Goal: Communication & Community: Answer question/provide support

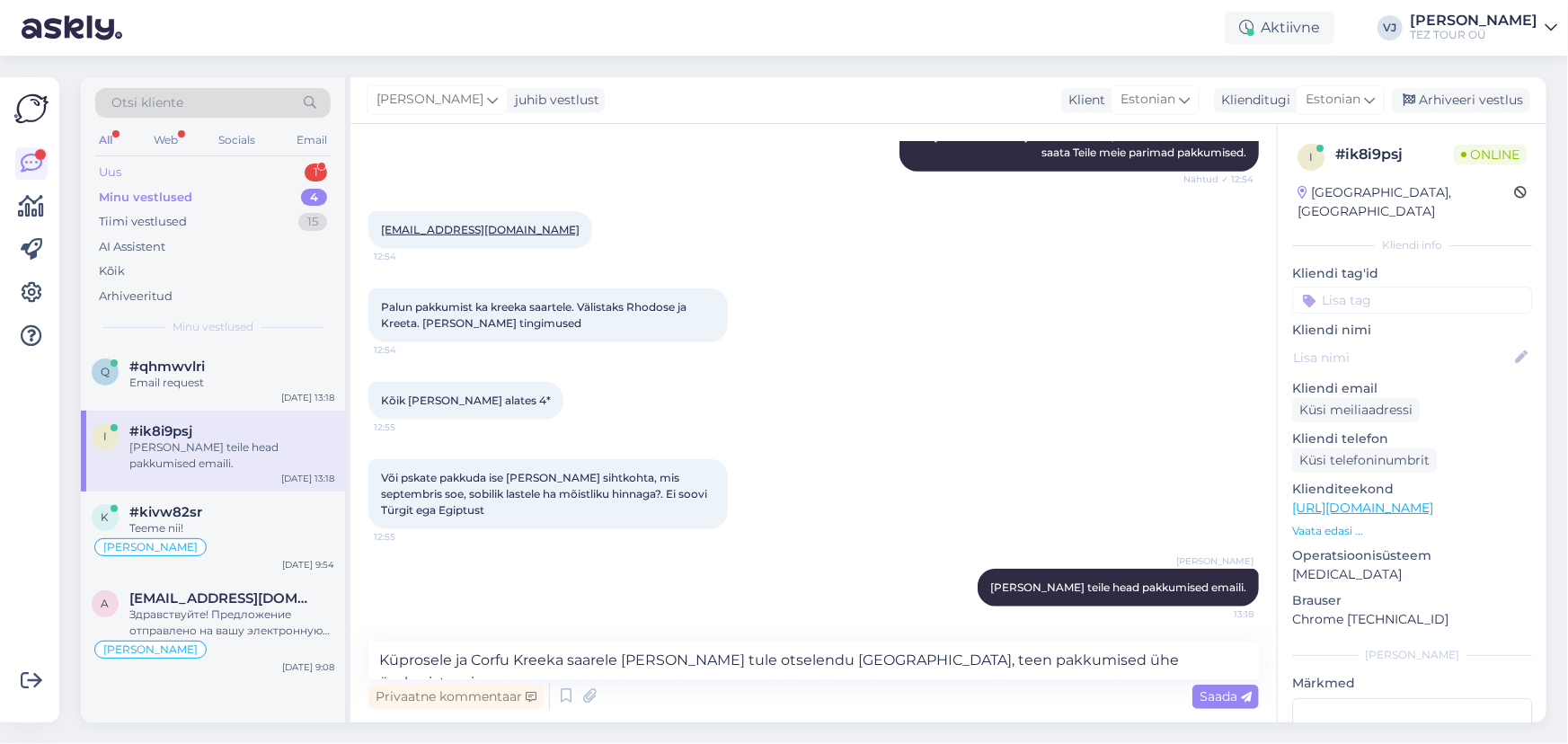
click at [196, 169] on div "Uus 1" at bounding box center [213, 173] width 235 height 25
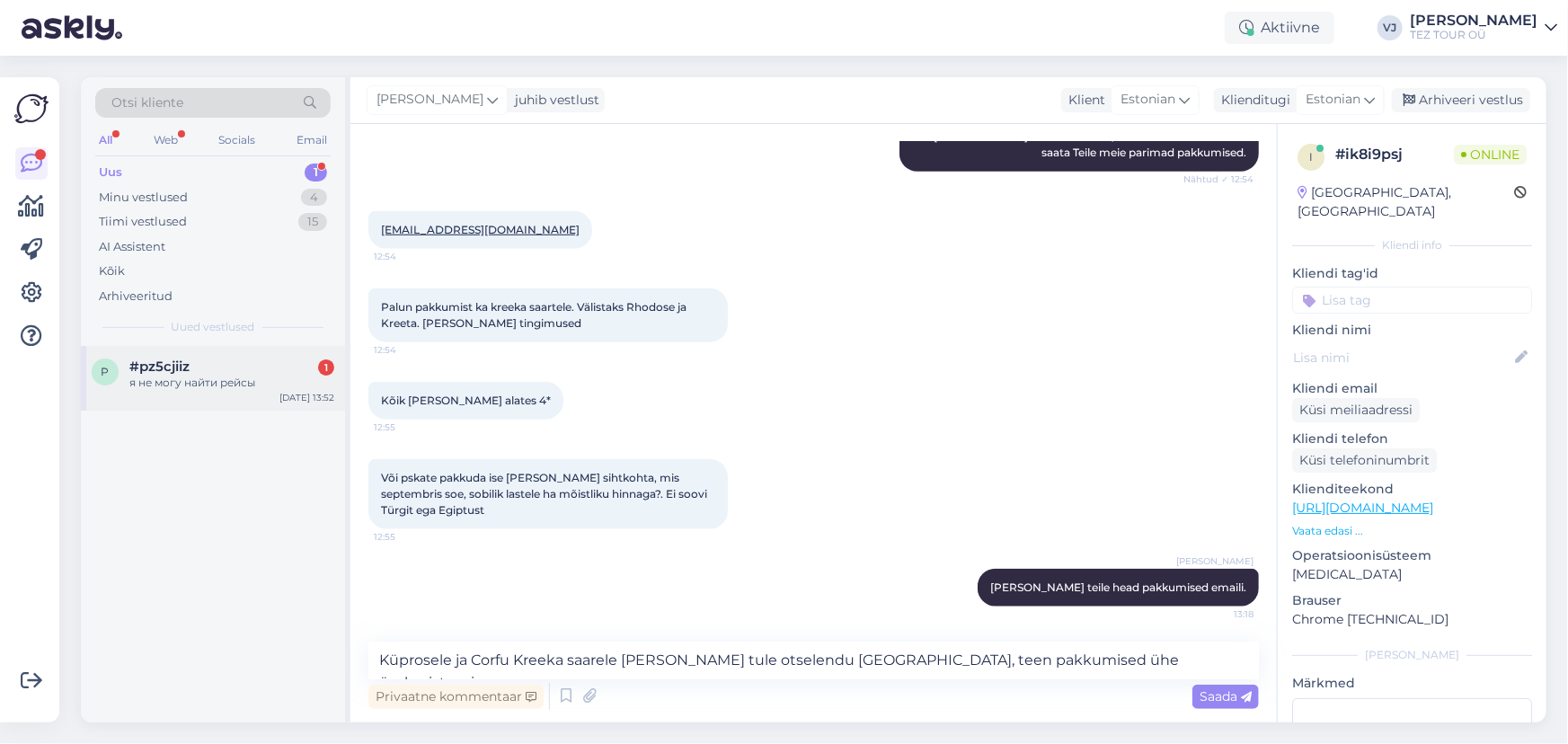
click at [242, 369] on div "#pz5cjiiz 1" at bounding box center [232, 367] width 205 height 16
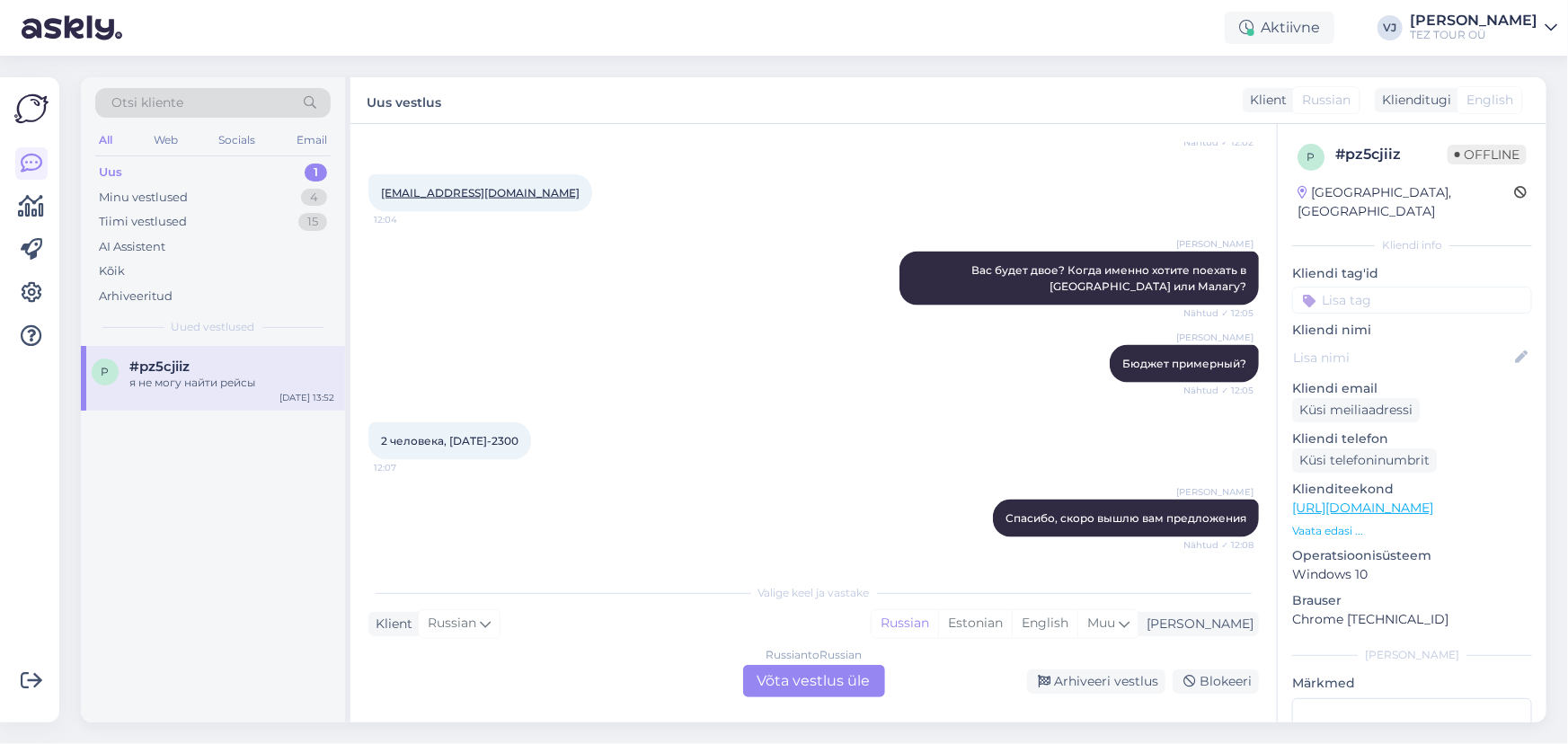
click at [826, 681] on div "Russian to Russian Võta vestlus üle" at bounding box center [813, 681] width 142 height 33
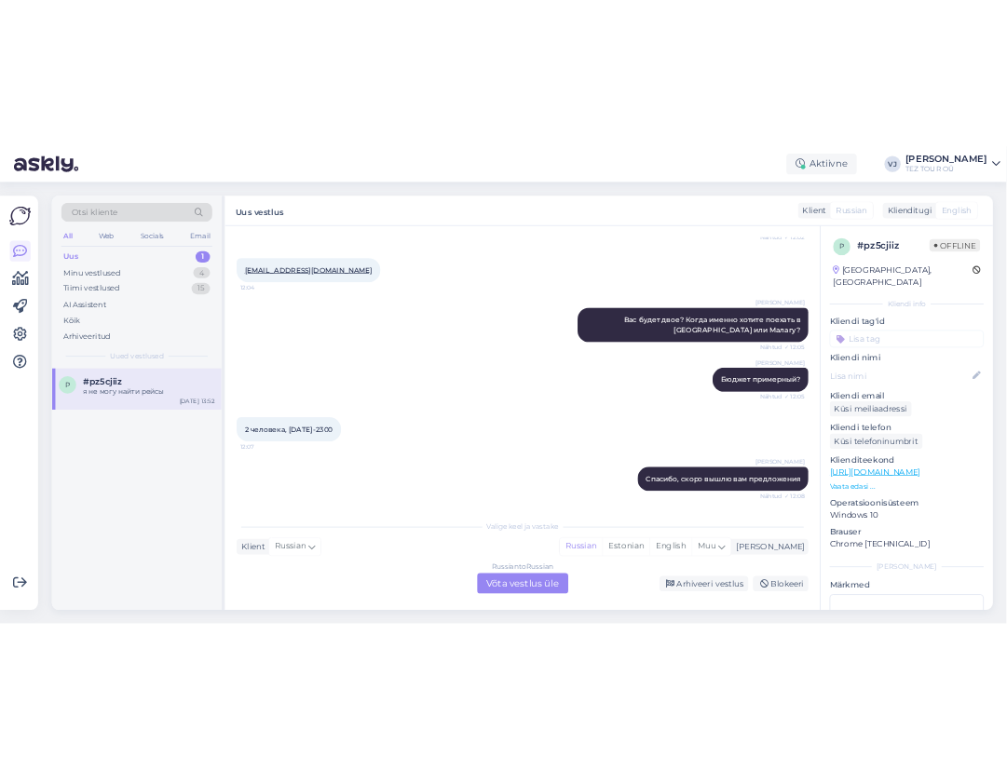
scroll to position [1296, 0]
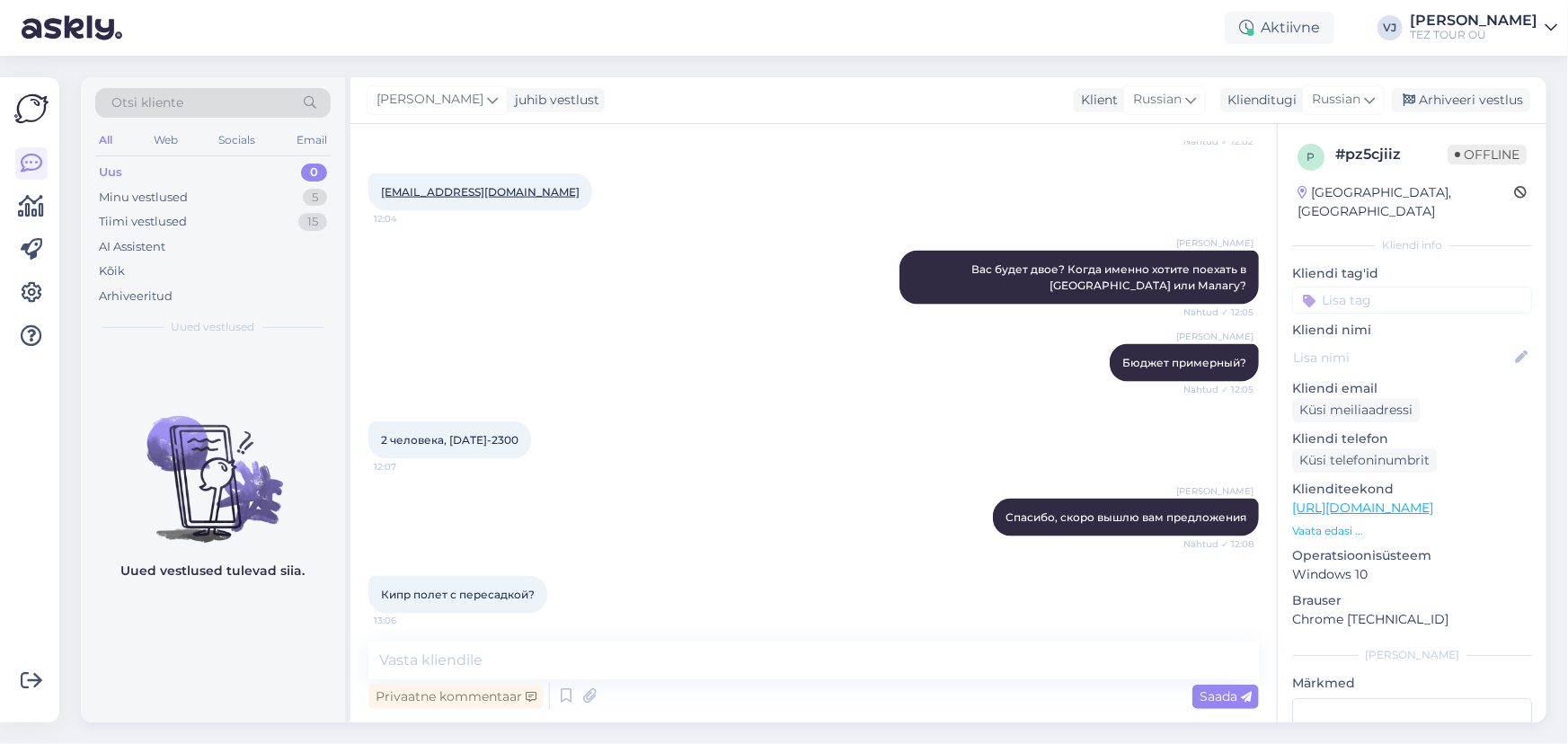
click at [1388, 288] on input at bounding box center [1413, 300] width 240 height 27
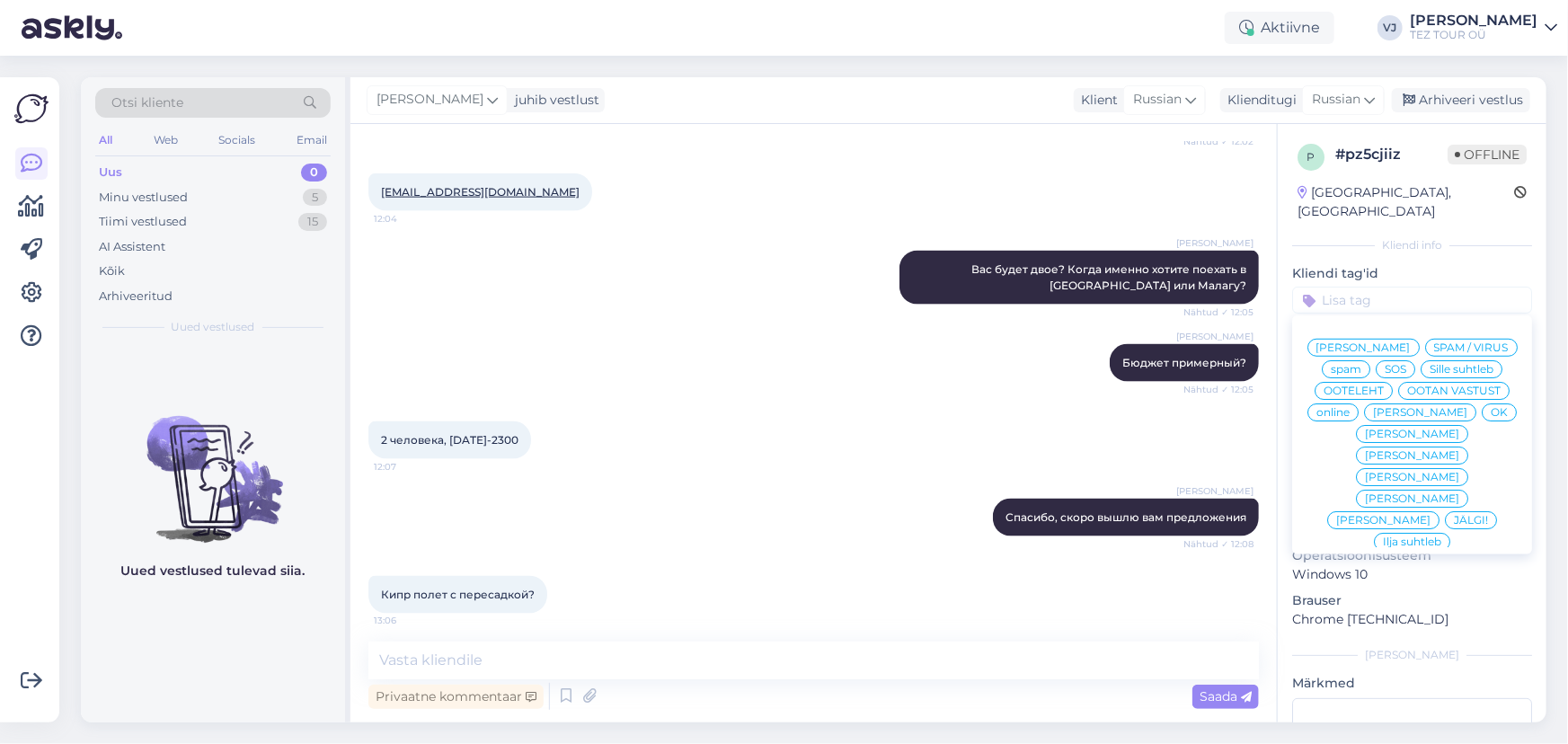
click at [1385, 343] on span "Vladimir Suhtleb" at bounding box center [1364, 347] width 95 height 11
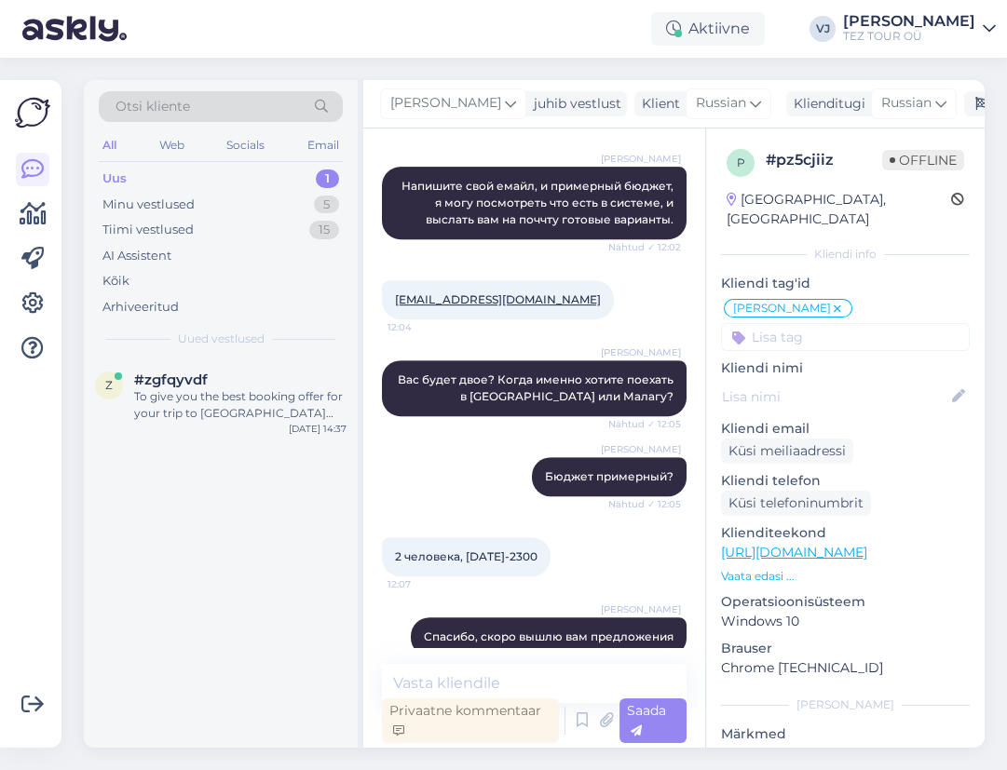
scroll to position [1414, 0]
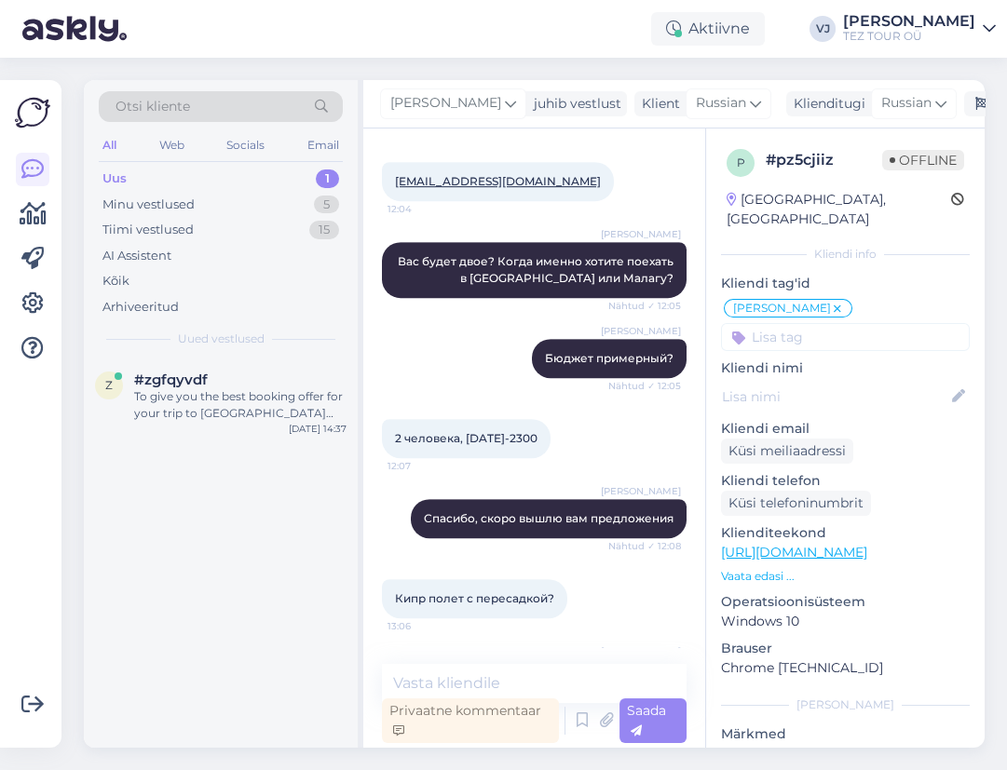
click at [205, 158] on div "All Web Socials Email" at bounding box center [221, 147] width 244 height 29
click at [205, 175] on div "Uus 1" at bounding box center [221, 179] width 244 height 26
click at [249, 381] on div "#zgfqyvdf" at bounding box center [240, 380] width 212 height 17
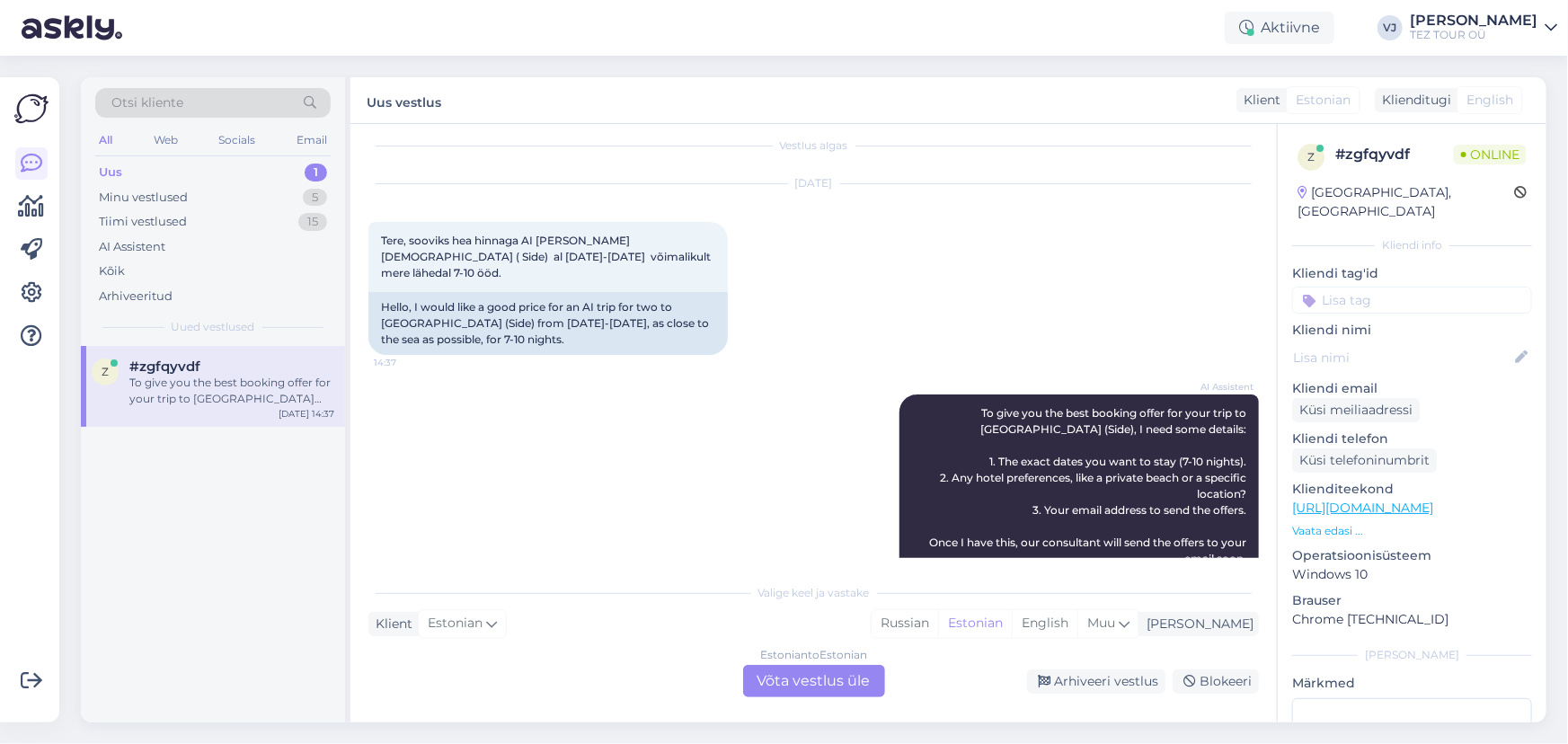
scroll to position [0, 0]
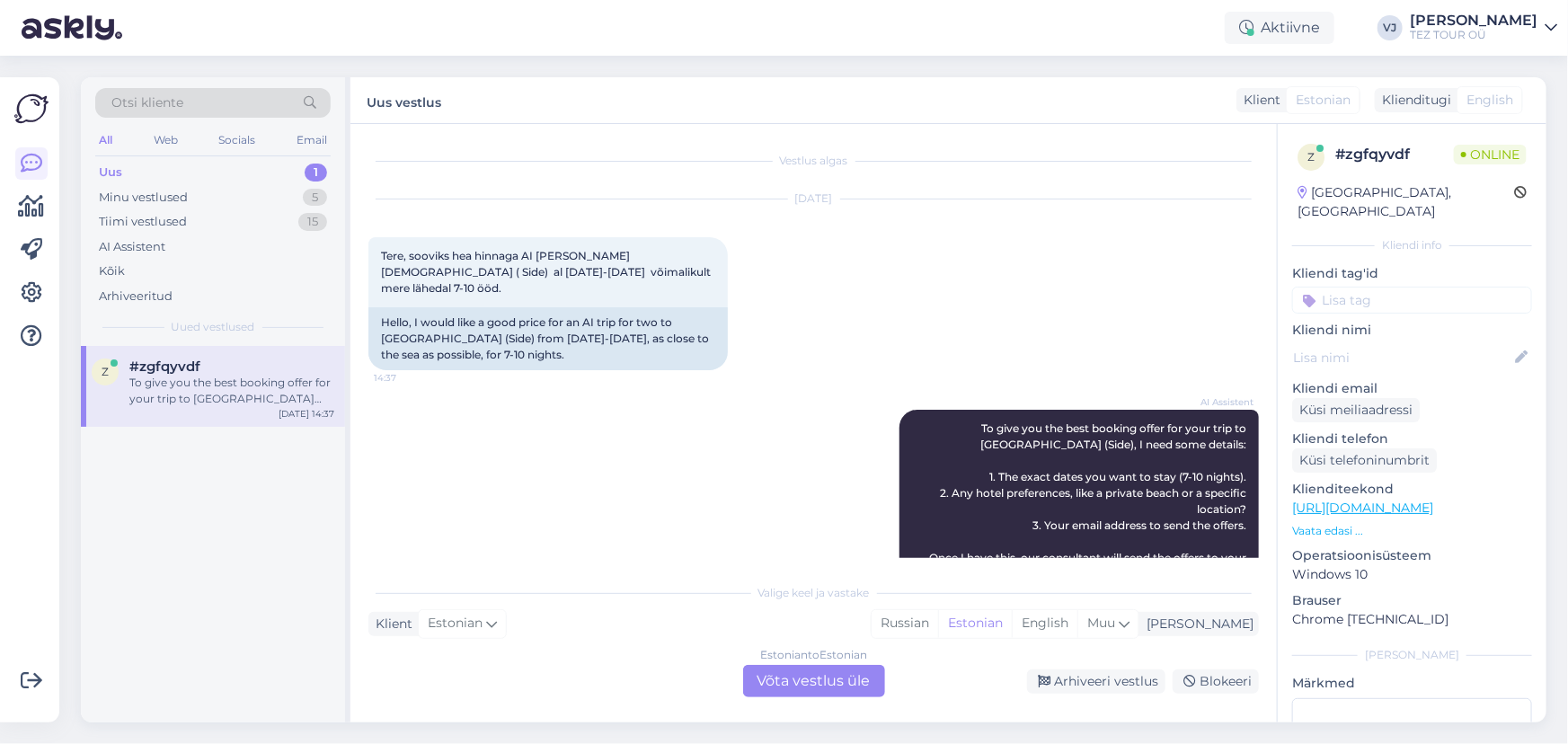
click at [1362, 287] on input at bounding box center [1413, 300] width 240 height 27
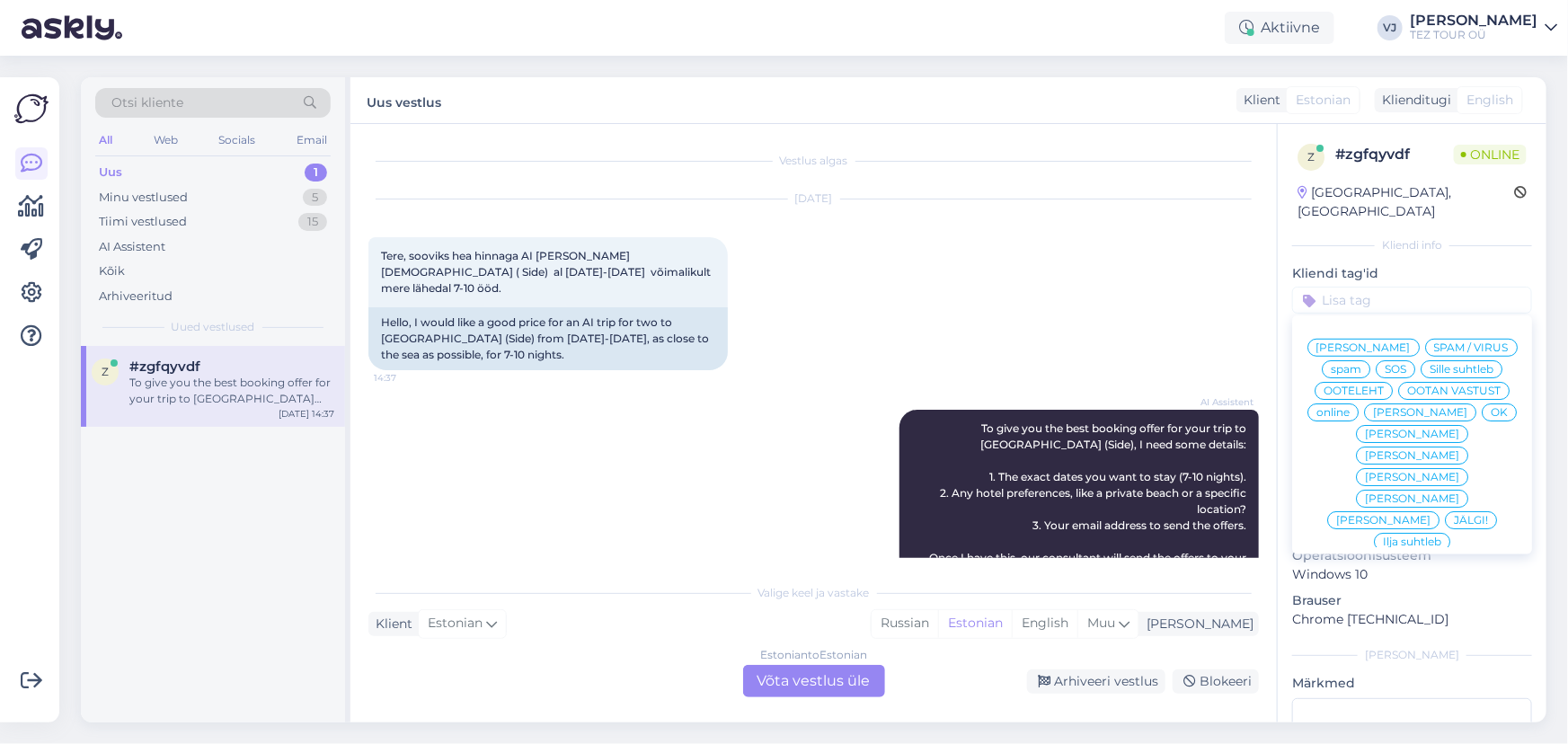
click at [1394, 343] on span "Vladimir Suhtleb" at bounding box center [1364, 347] width 95 height 11
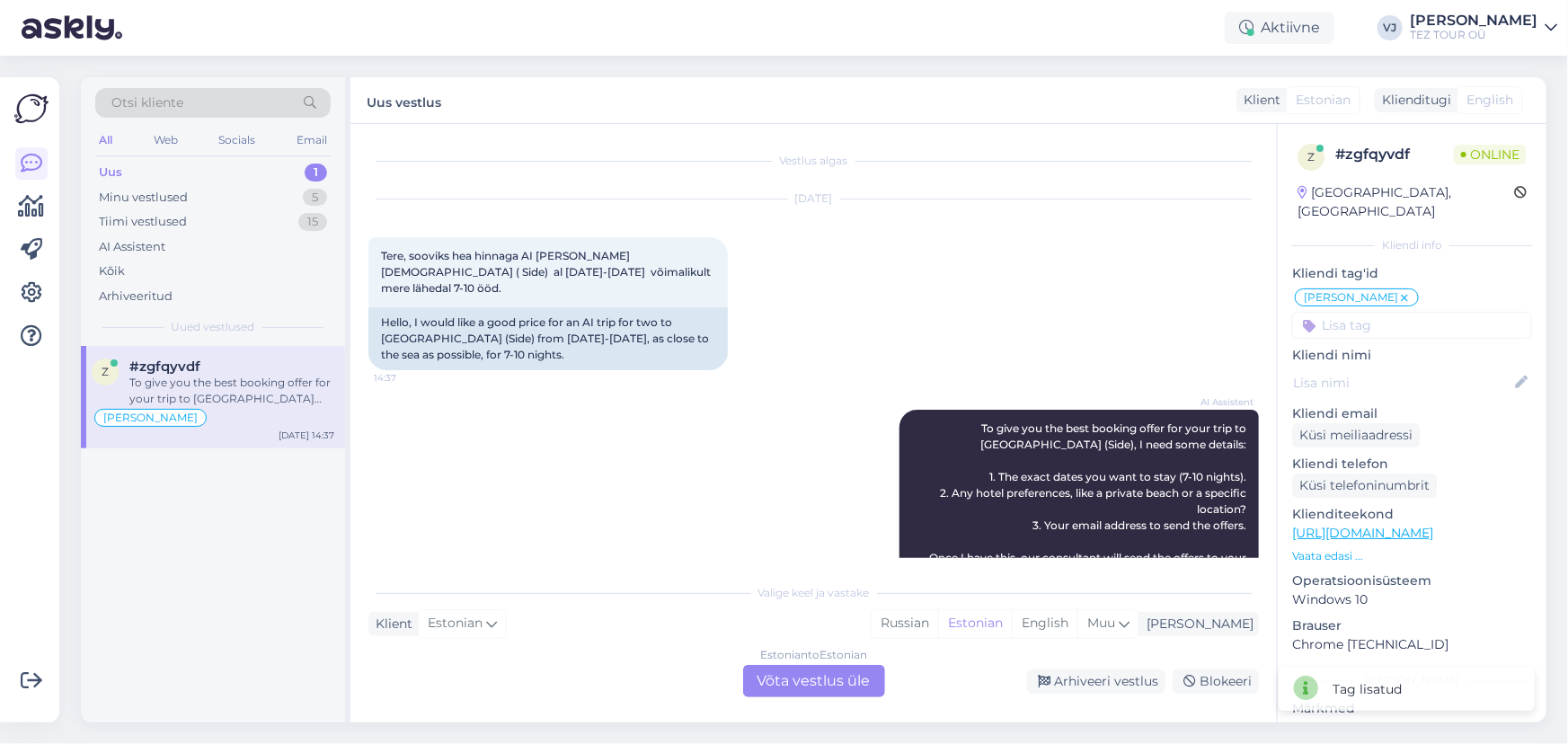
click at [817, 682] on div "Estonian to Estonian Võta vestlus üle" at bounding box center [813, 681] width 142 height 33
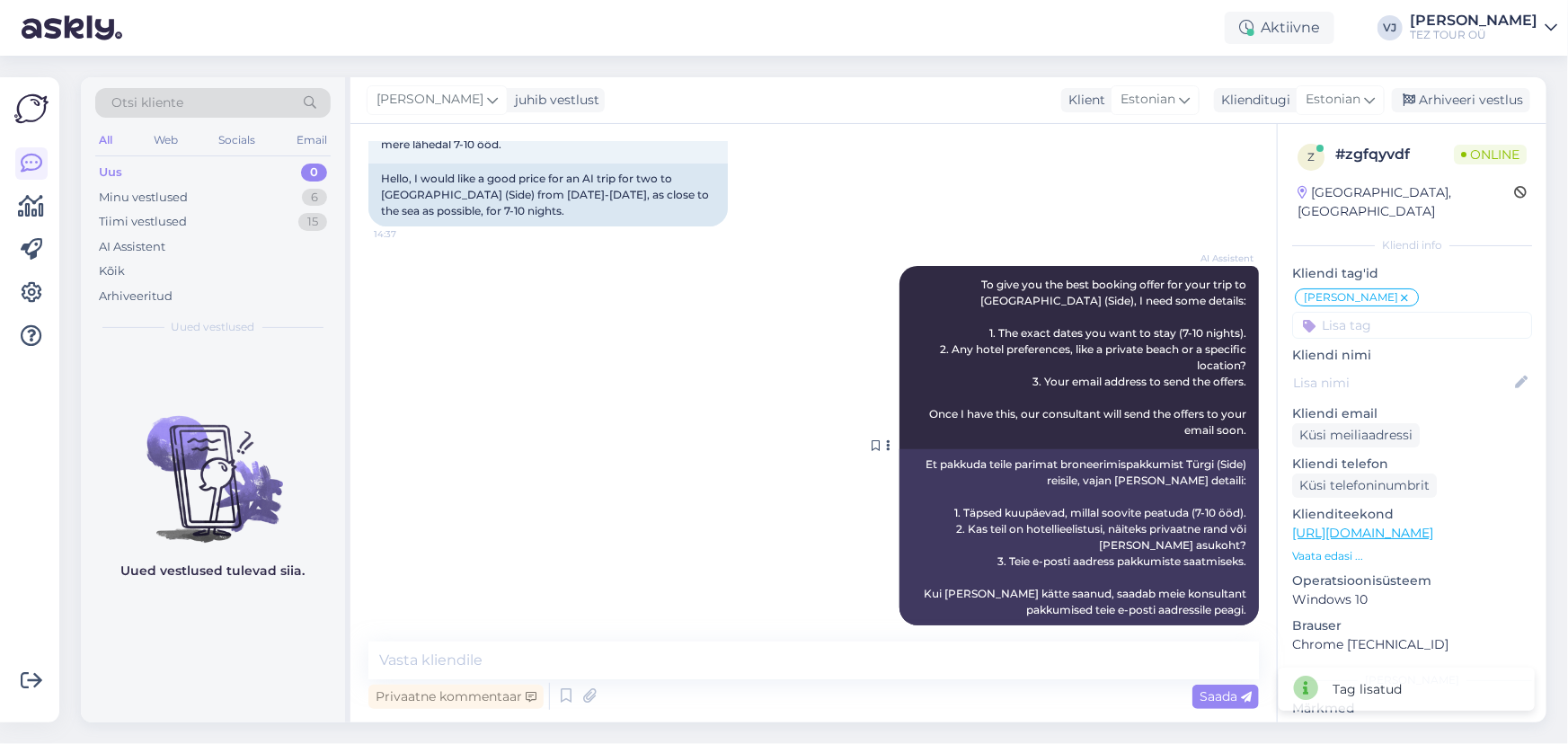
scroll to position [147, 0]
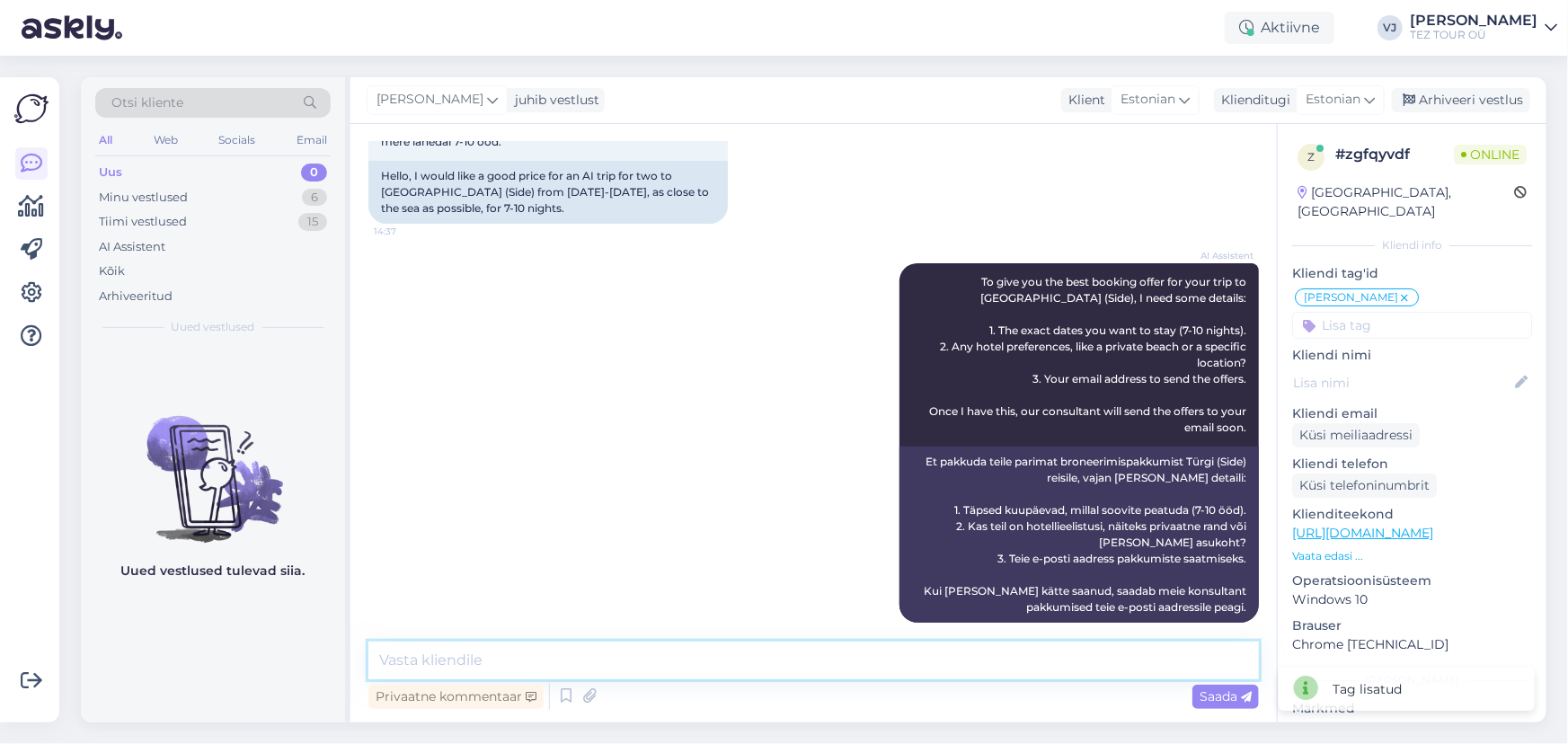
click at [602, 657] on textarea at bounding box center [813, 660] width 891 height 38
type textarea "Tere!"
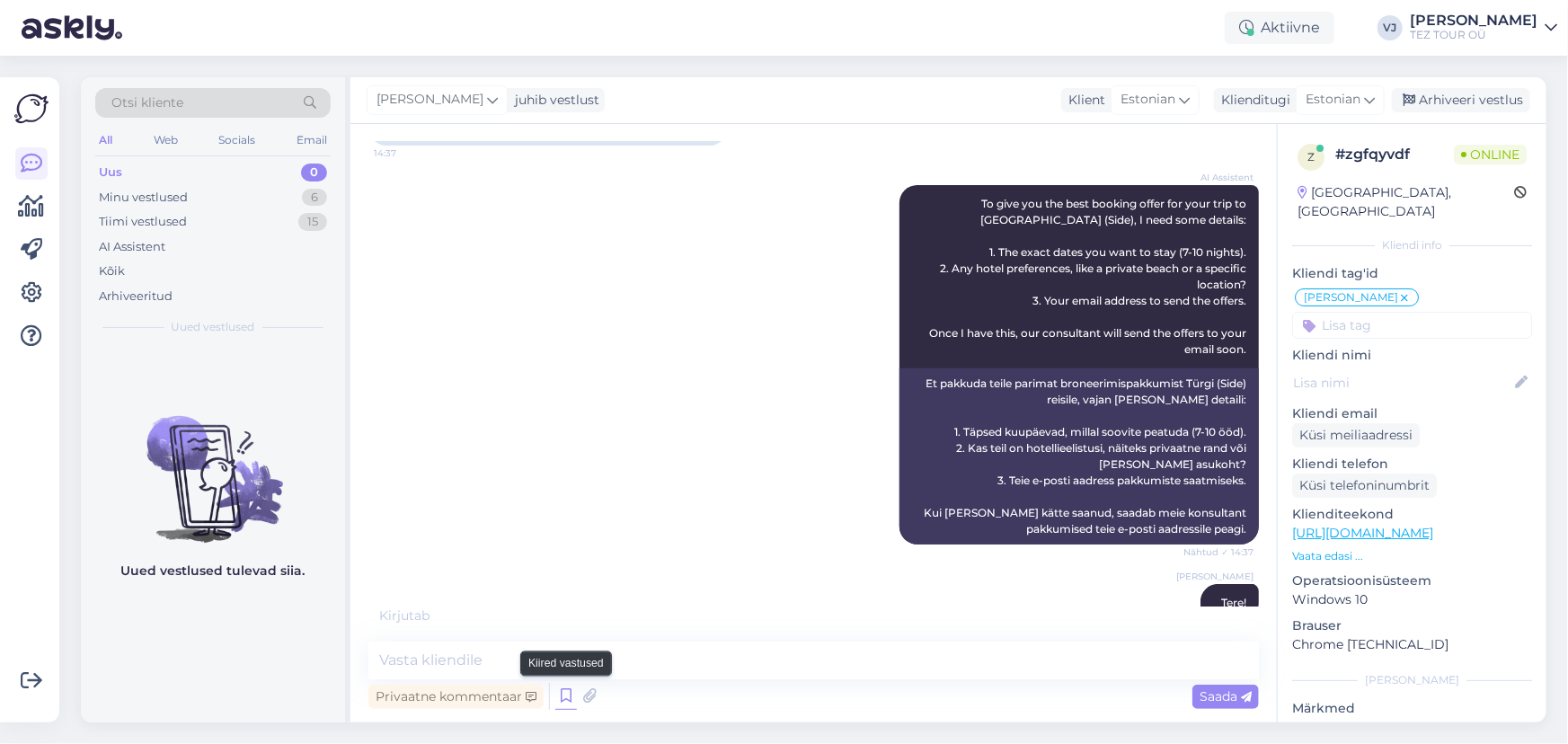
click at [558, 696] on icon at bounding box center [566, 697] width 21 height 27
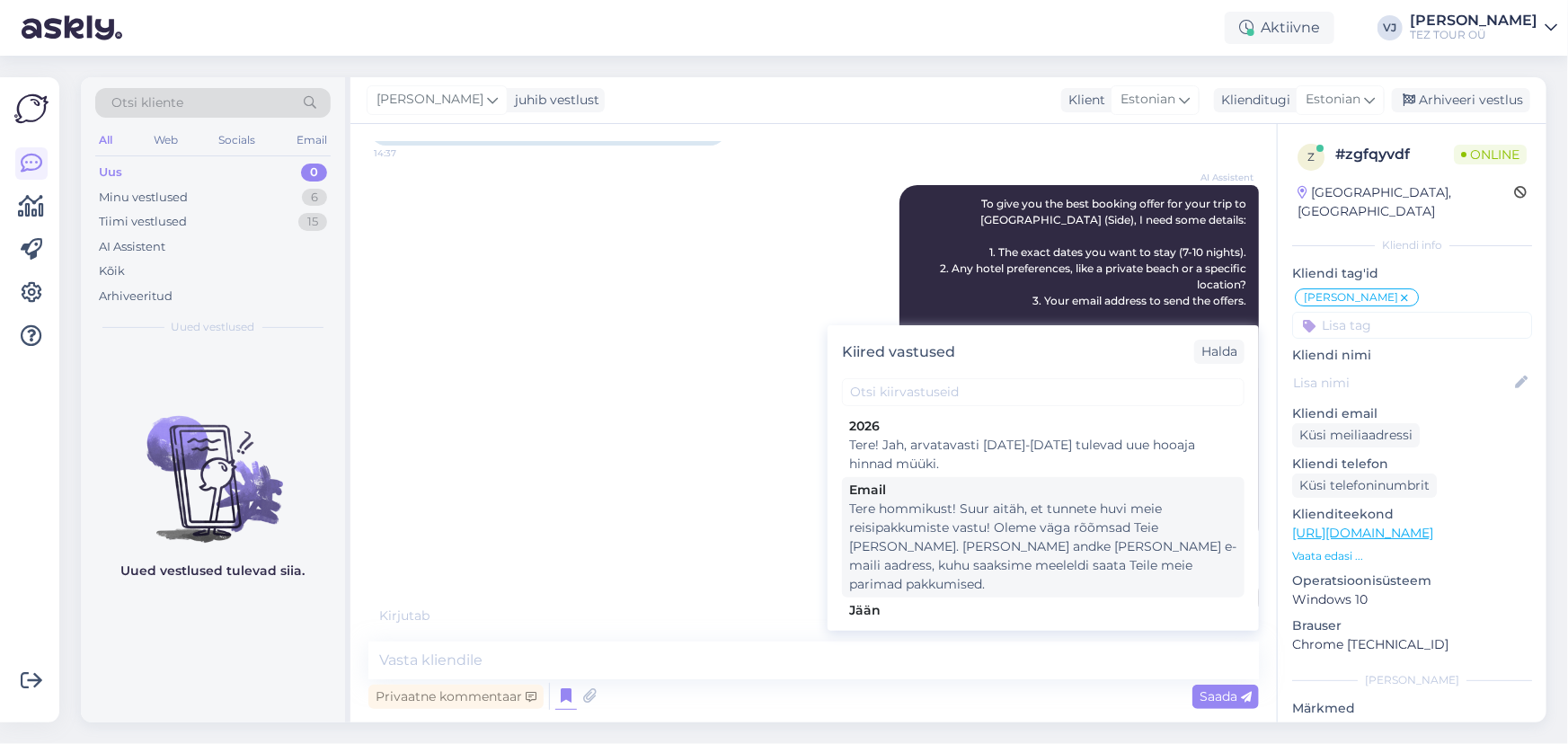
click at [1118, 546] on div "Tere hommikust! Suur aitäh, et tunnete huvi meie reisipakkumiste vastu! Oleme v…" at bounding box center [1043, 547] width 388 height 95
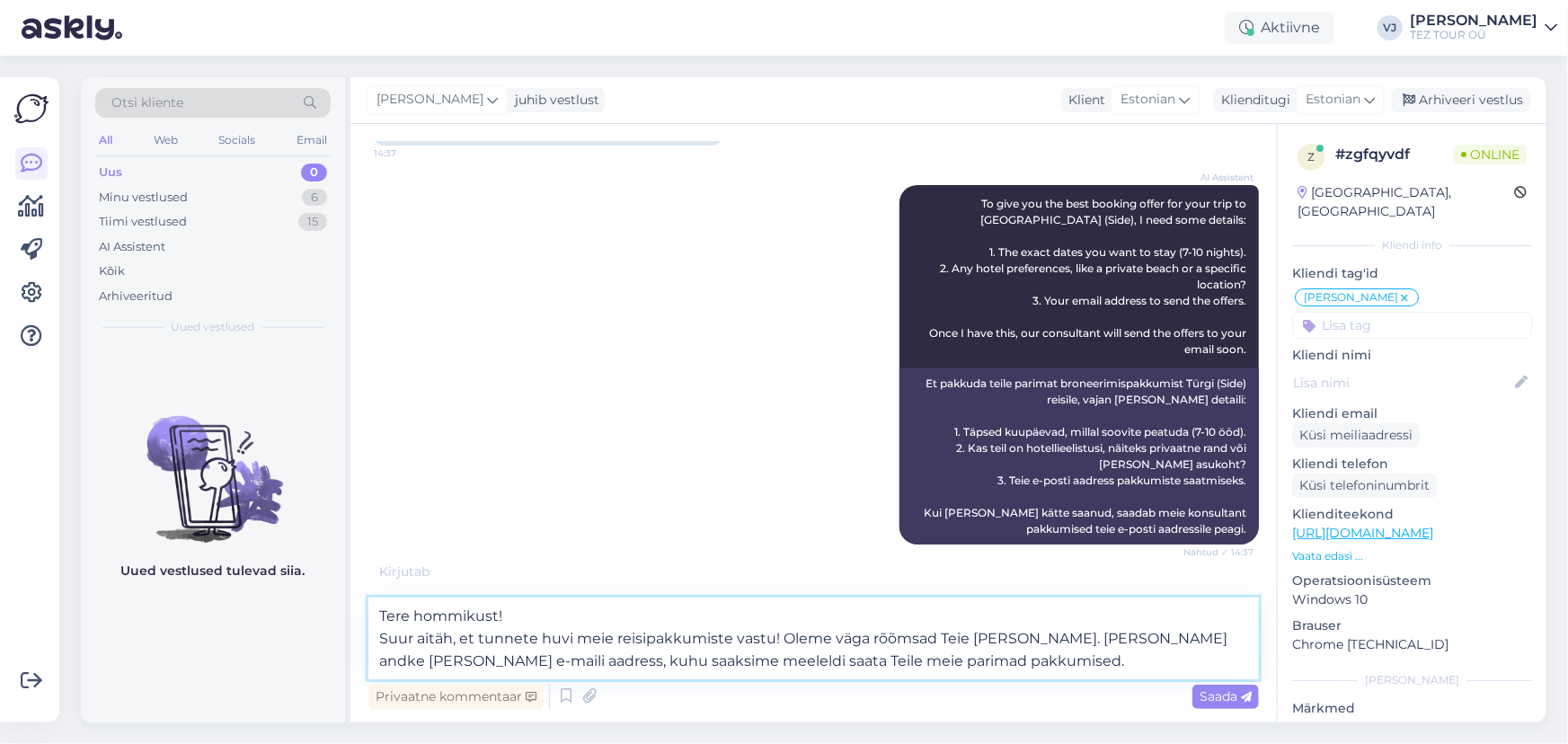
drag, startPoint x: 571, startPoint y: 621, endPoint x: 401, endPoint y: 604, distance: 170.8
click at [312, 616] on div "Otsi kliente All Web Socials Email Uus 0 Minu vestlused 6 Tiimi vestlused 15 AI…" at bounding box center [813, 400] width 1466 height 646
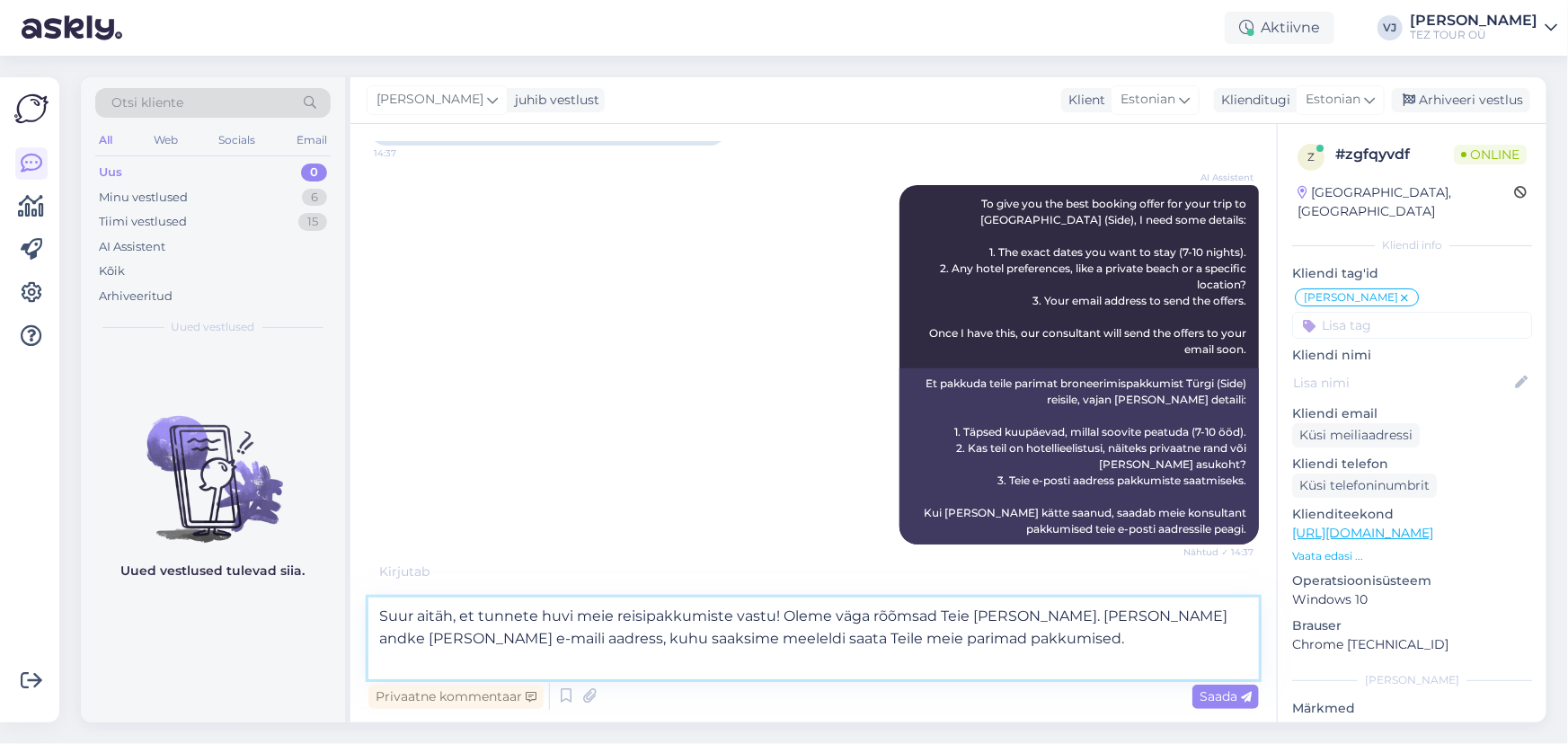
type textarea "Suur aitäh, et tunnete huvi meie reisipakkumiste vastu! Oleme väga rõõmsad Teie…"
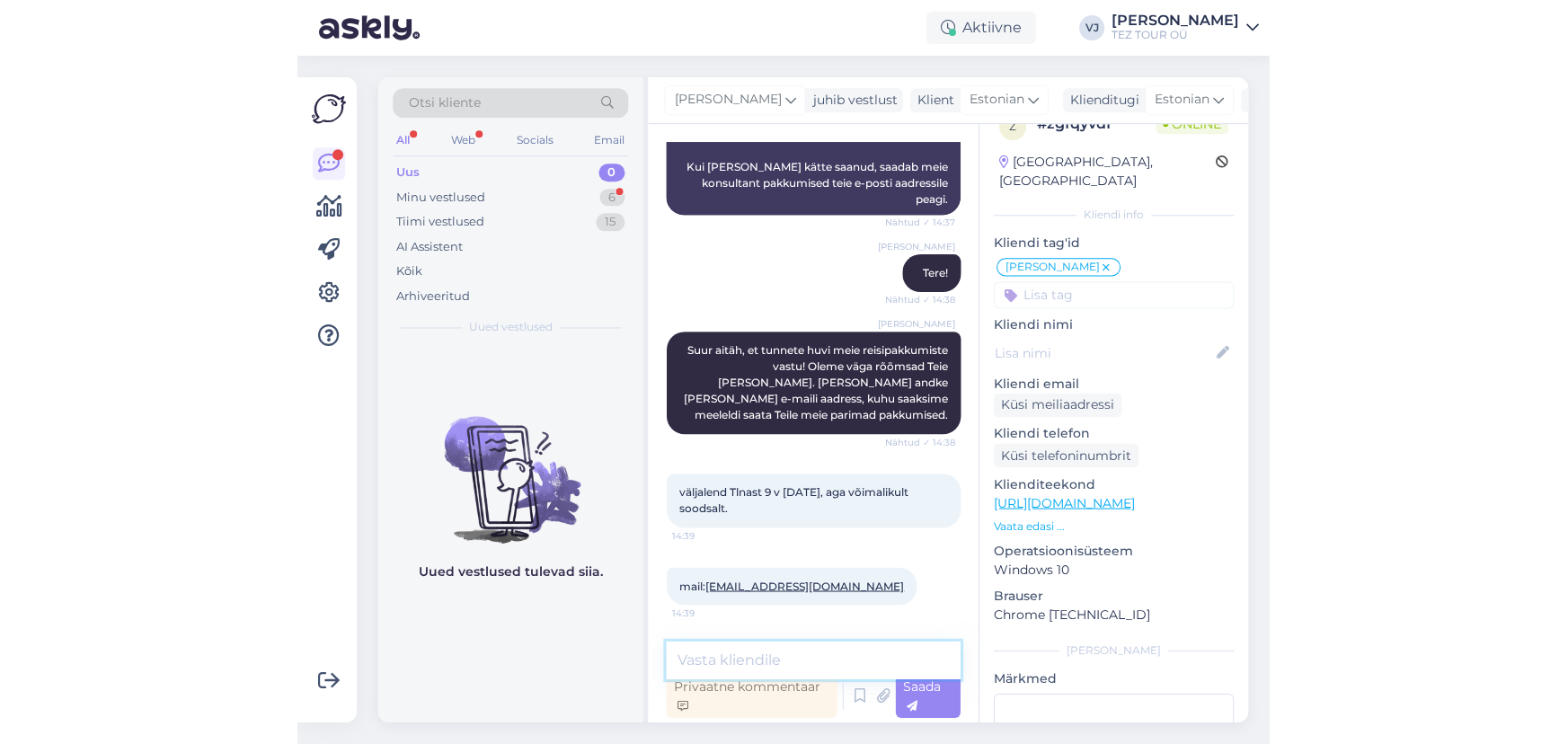
scroll to position [505, 0]
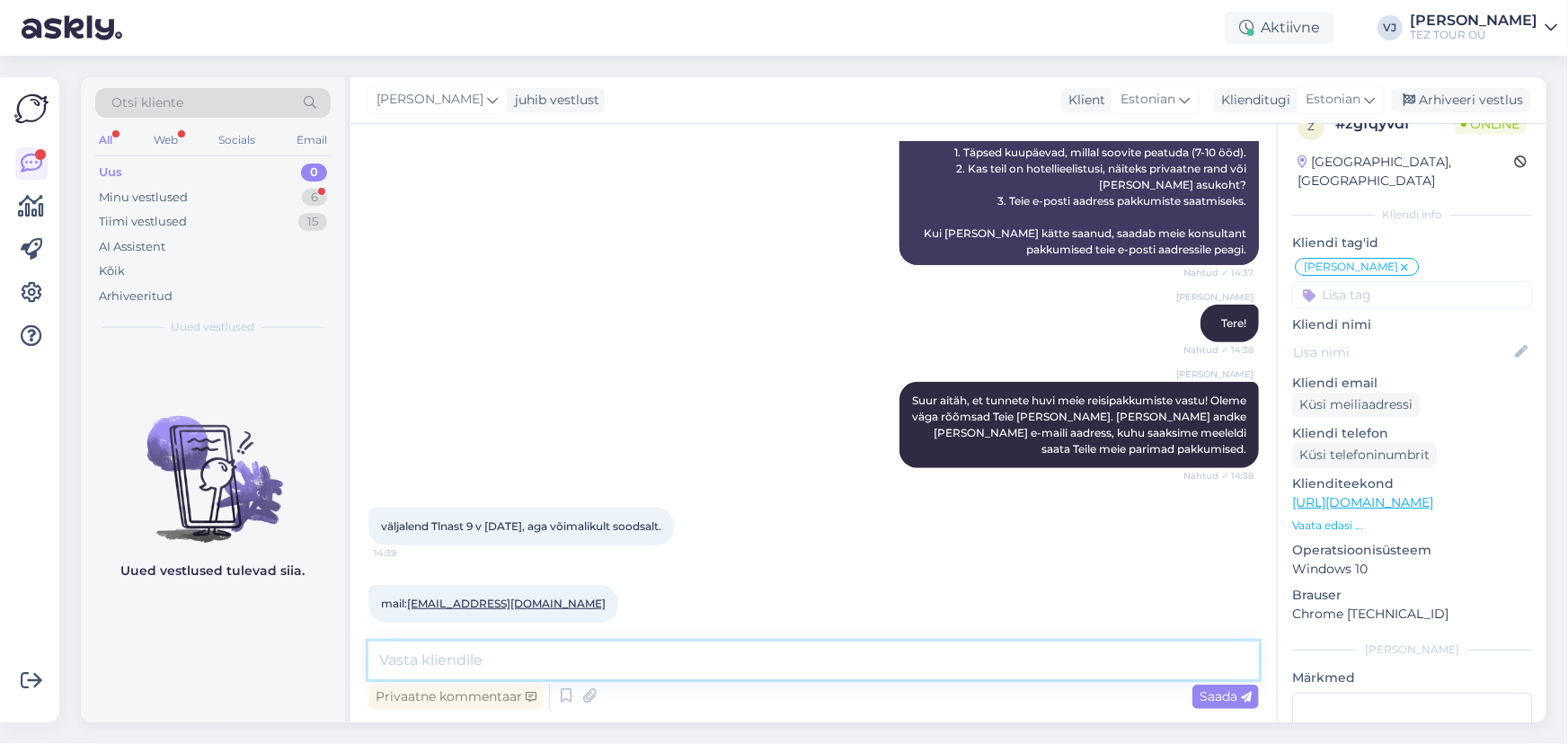
click at [506, 663] on textarea at bounding box center [813, 660] width 891 height 38
type textarea "Varsti saadan pakkumised emailiga"
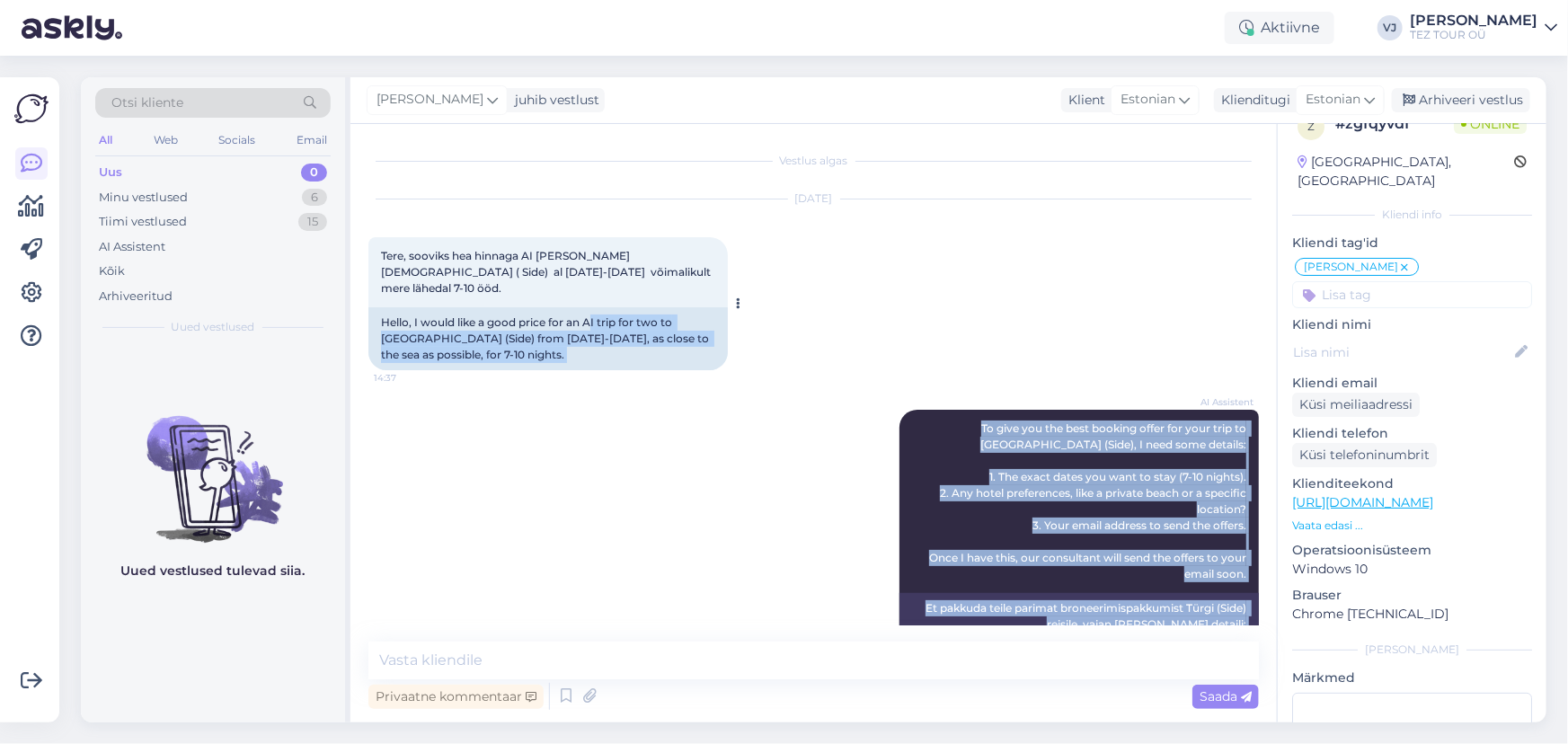
scroll to position [0, 0]
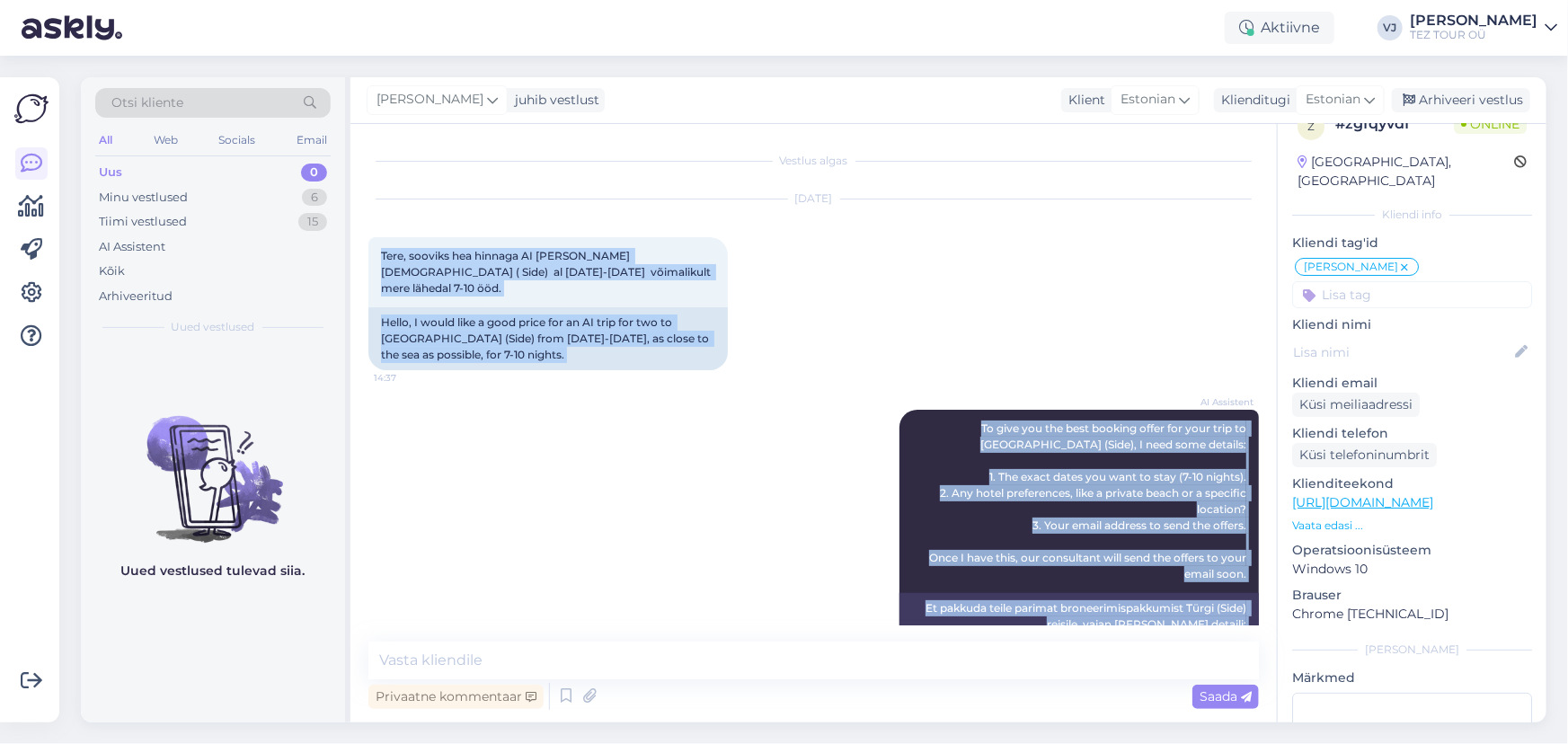
drag, startPoint x: 1234, startPoint y: 582, endPoint x: 372, endPoint y: 234, distance: 929.6
click at [372, 234] on div "Vestlus algas Sep 30 2025 Tere, sooviks hea hinnaga AI reisi kahele Türki ( Sid…" at bounding box center [822, 383] width 907 height 483
copy div "Tere, sooviks hea hinnaga AI reisi kahele Türki ( Side) al 9-10 okt 2025 võimal…"
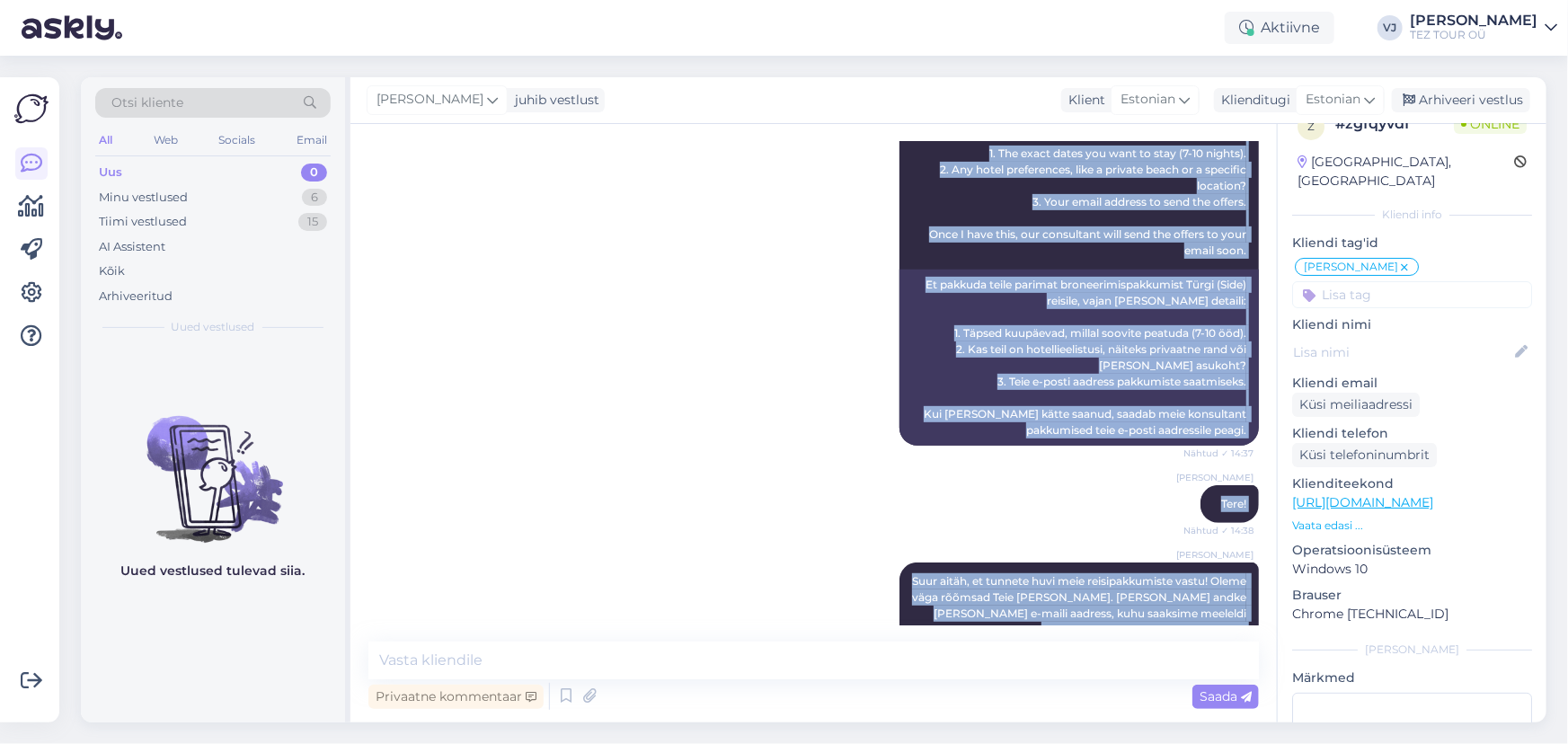
click at [710, 471] on div "Vladimir Jutt Tere! Nähtud ✓ 14:38" at bounding box center [813, 505] width 891 height 77
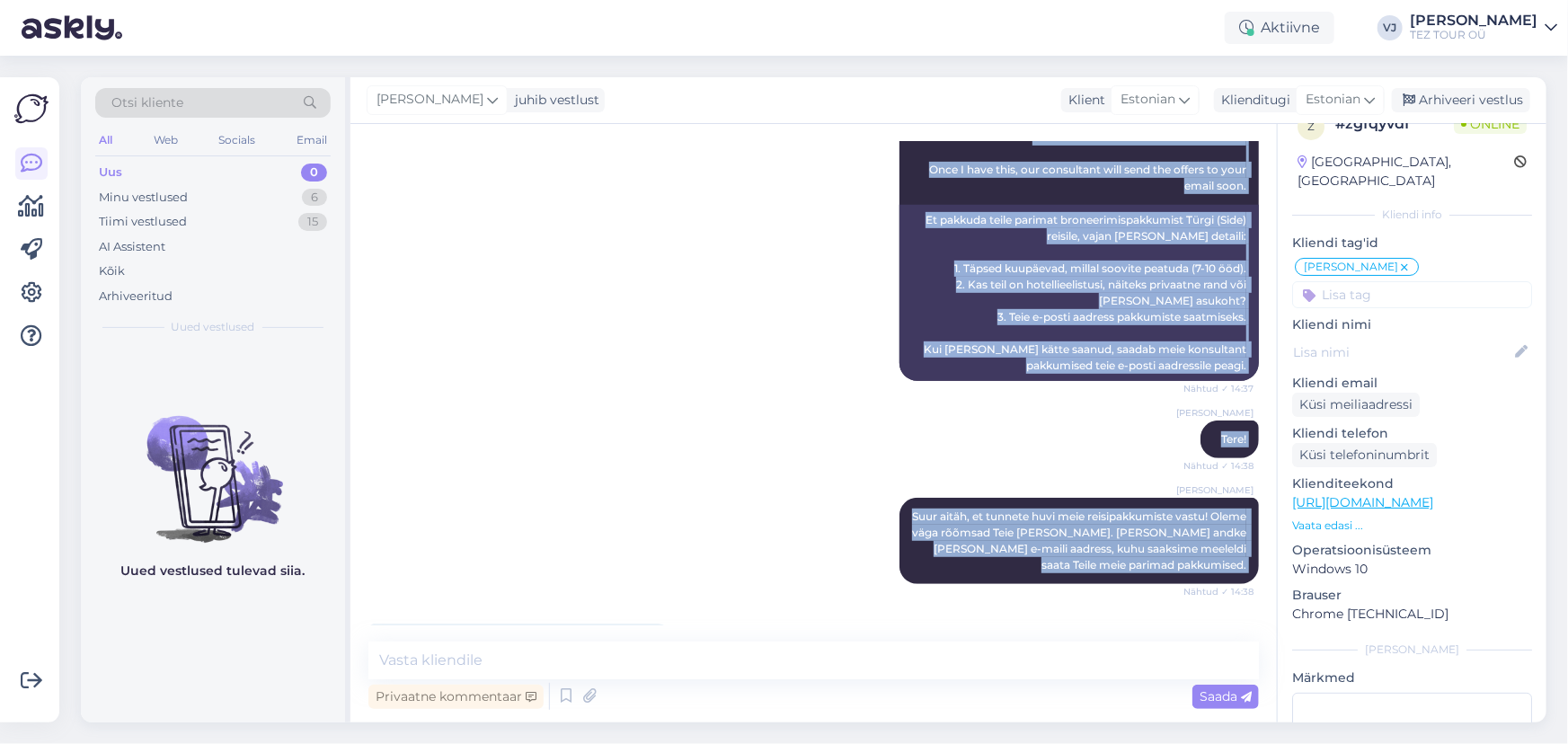
scroll to position [582, 0]
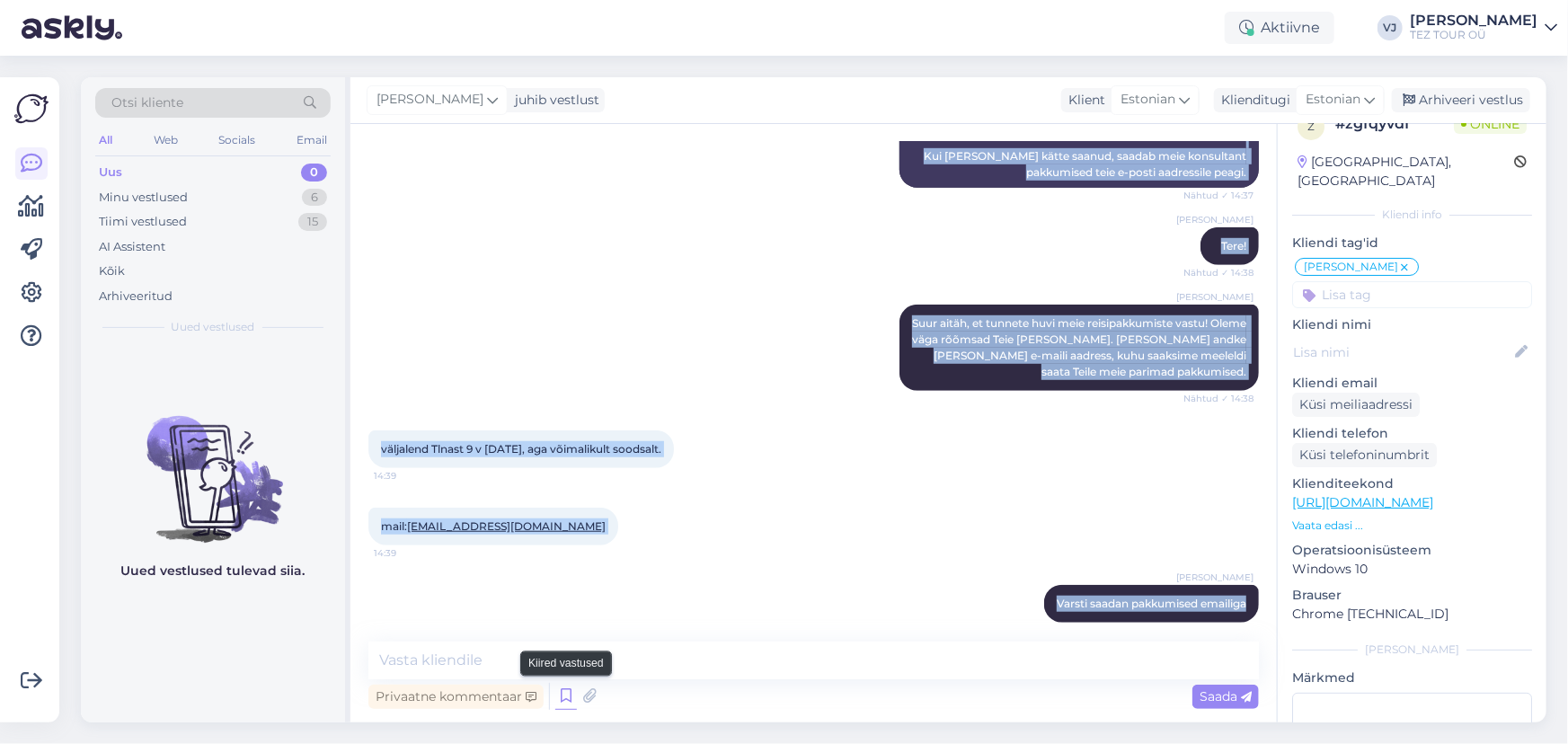
click at [560, 702] on icon at bounding box center [566, 697] width 21 height 27
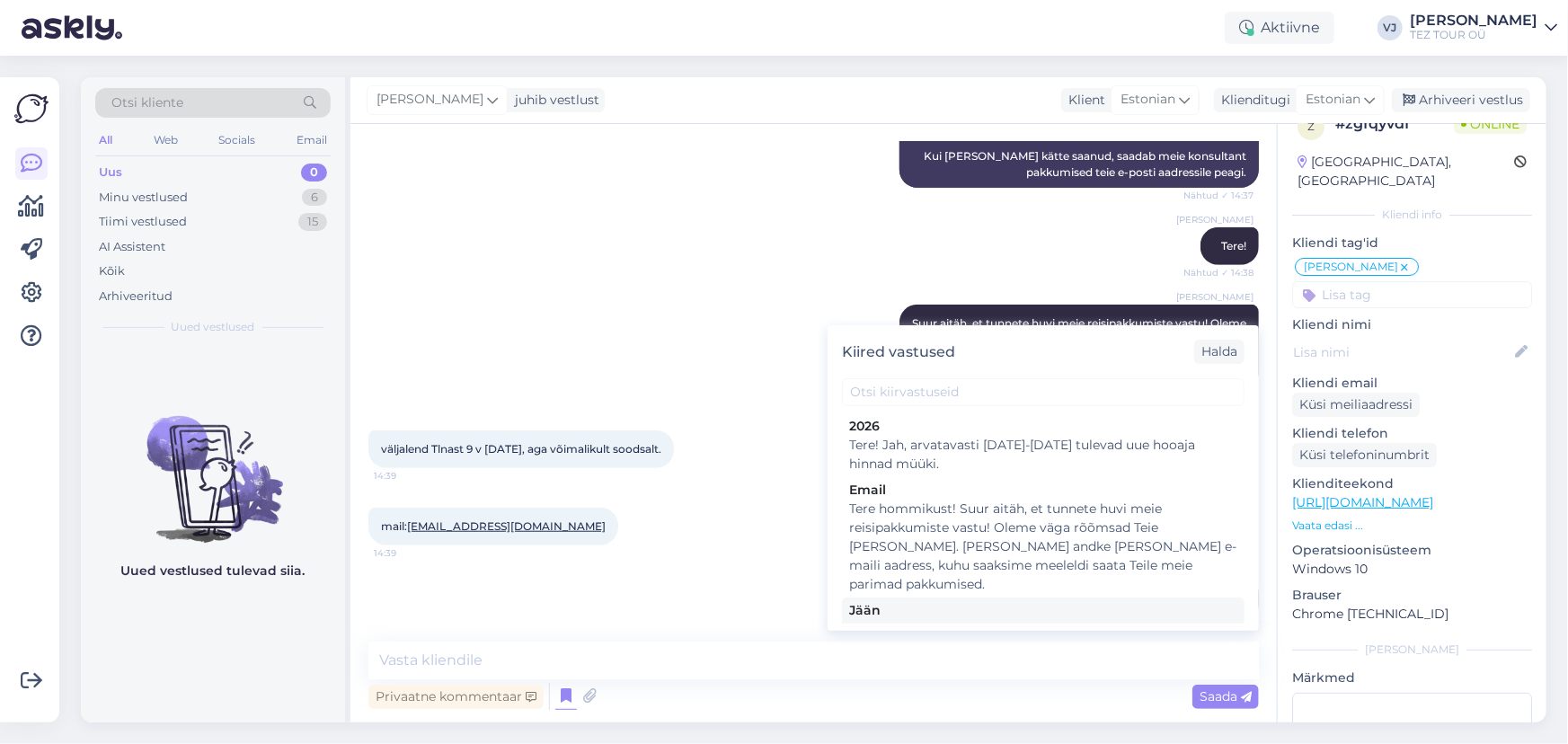
click at [1018, 620] on div "Tere! Pakkumine saadetud Teie meilile. Jään ootama Teie valikut ja broneerimiss…" at bounding box center [1043, 639] width 388 height 38
type textarea "Tere! Pakkumine saadetud Teie meilile. Jään ootama Teie valikut ja broneerimiss…"
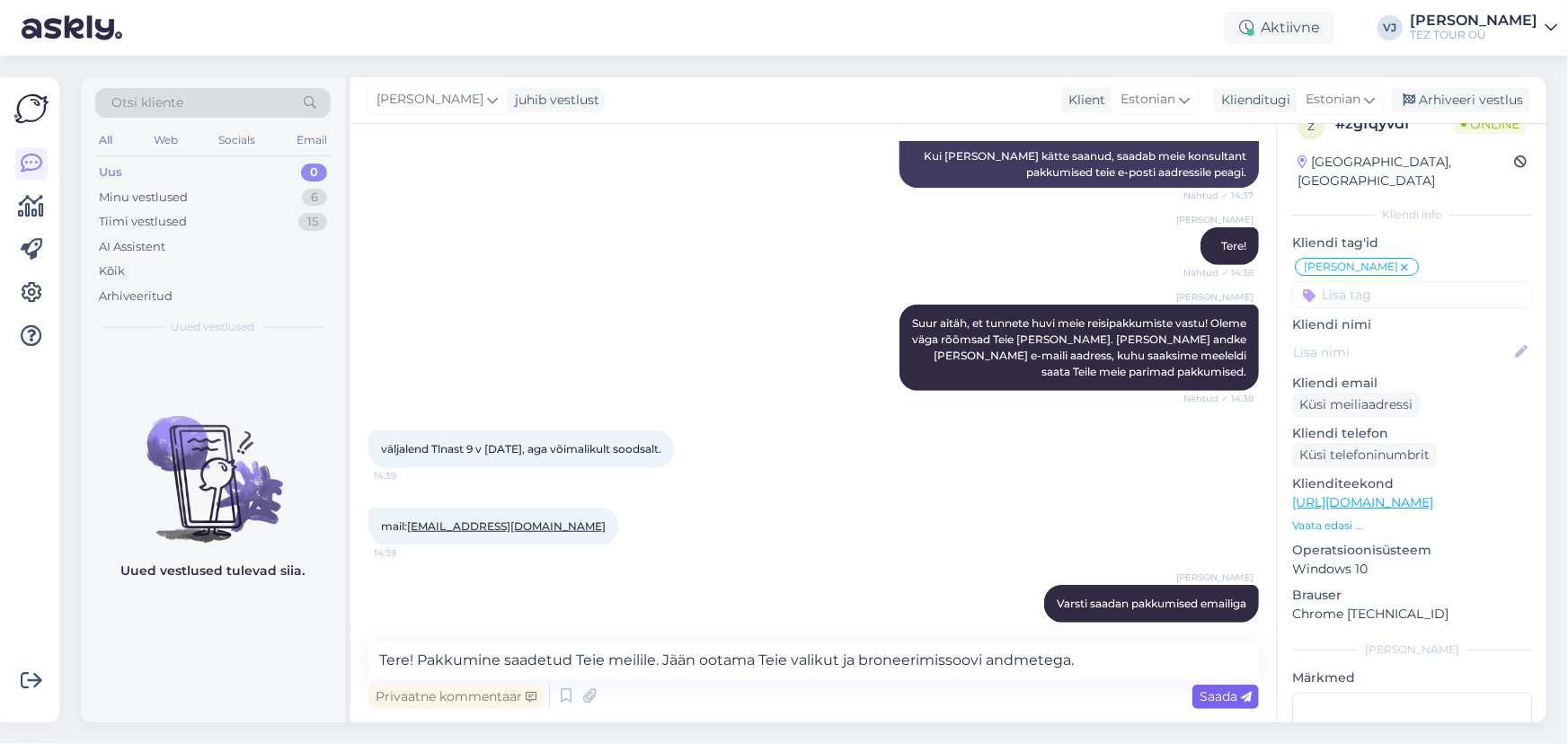
click at [1220, 704] on div "Saada" at bounding box center [1225, 697] width 67 height 24
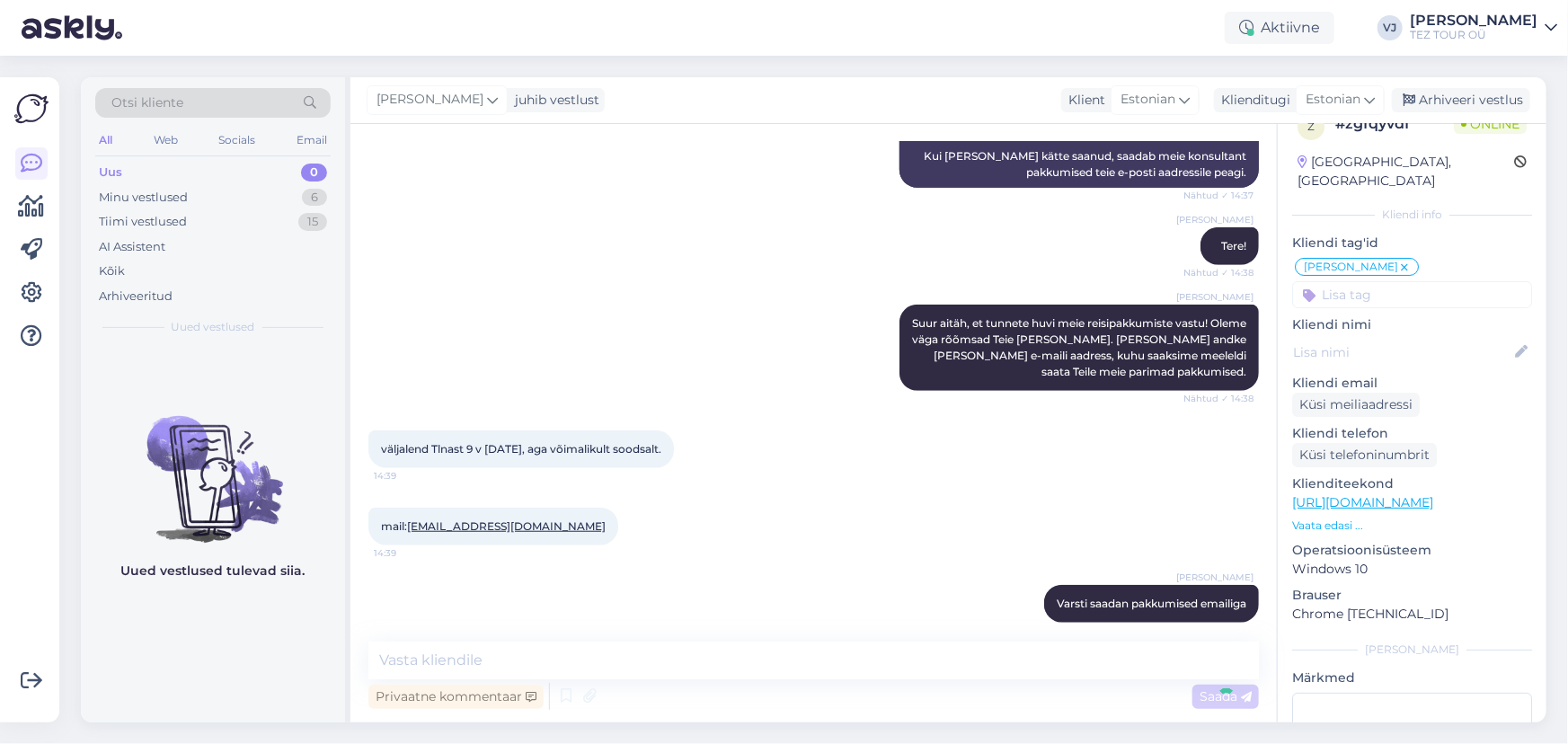
scroll to position [675, 0]
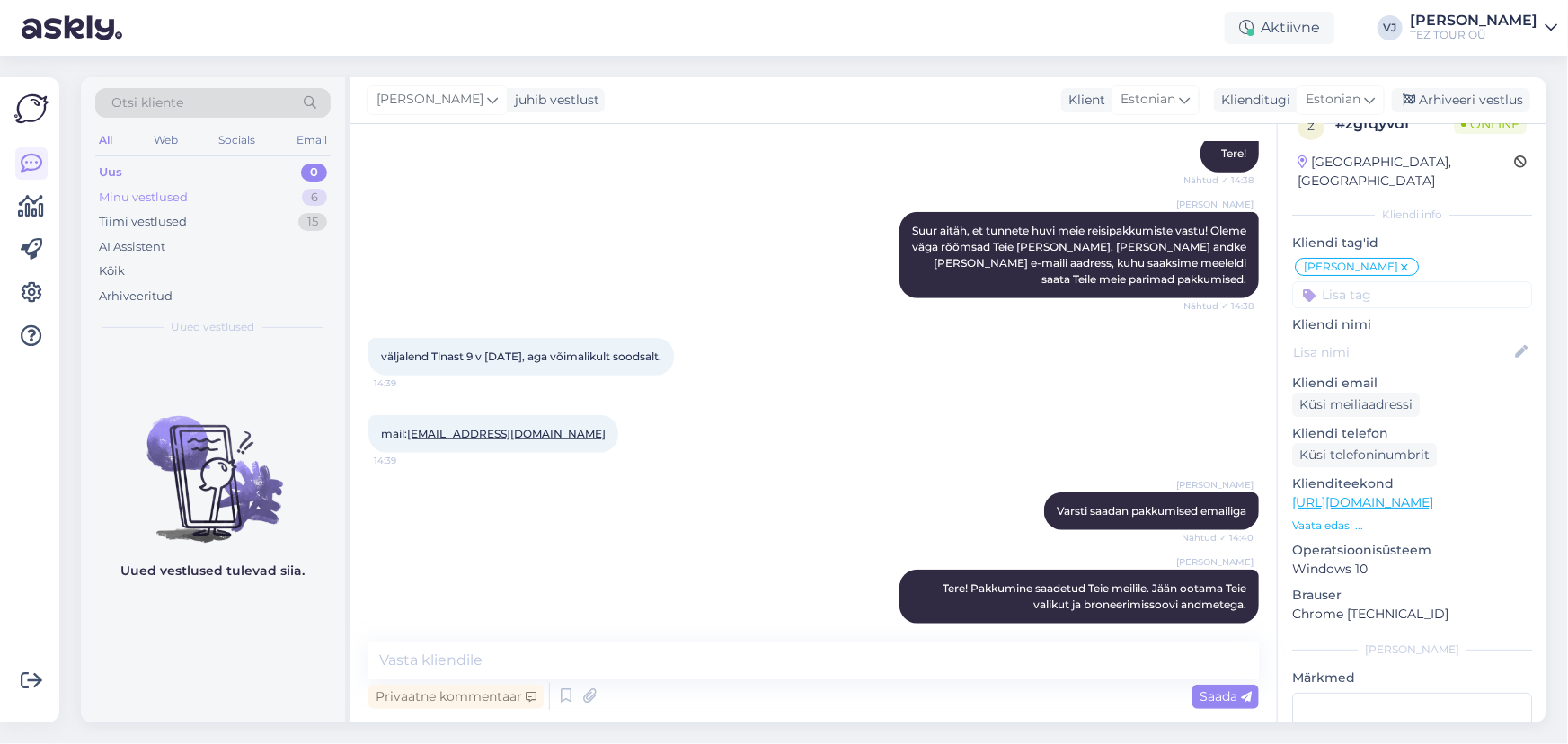
click at [241, 193] on div "Minu vestlused 6" at bounding box center [213, 198] width 235 height 25
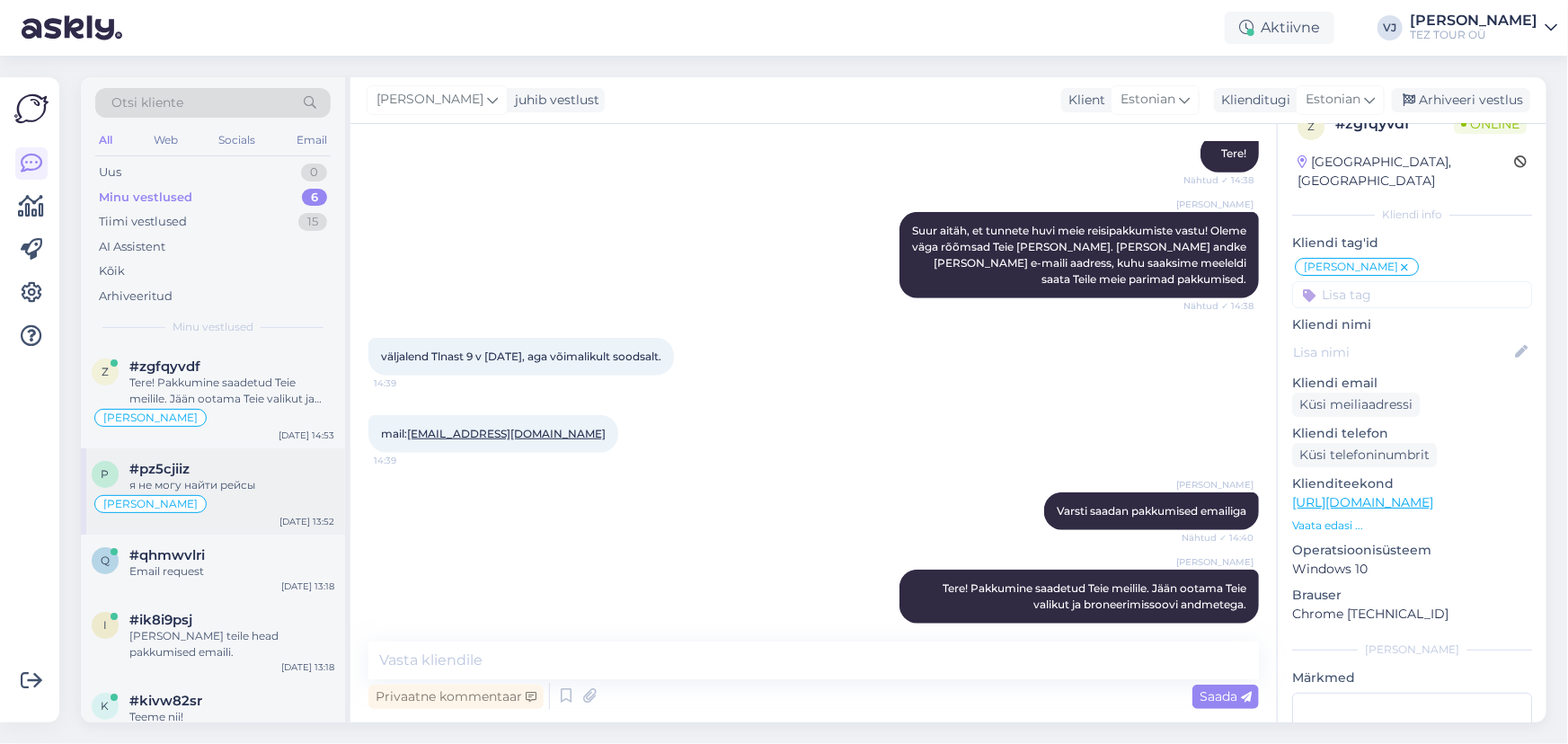
click at [251, 494] on div "Vladimir Suhtleb" at bounding box center [213, 504] width 243 height 21
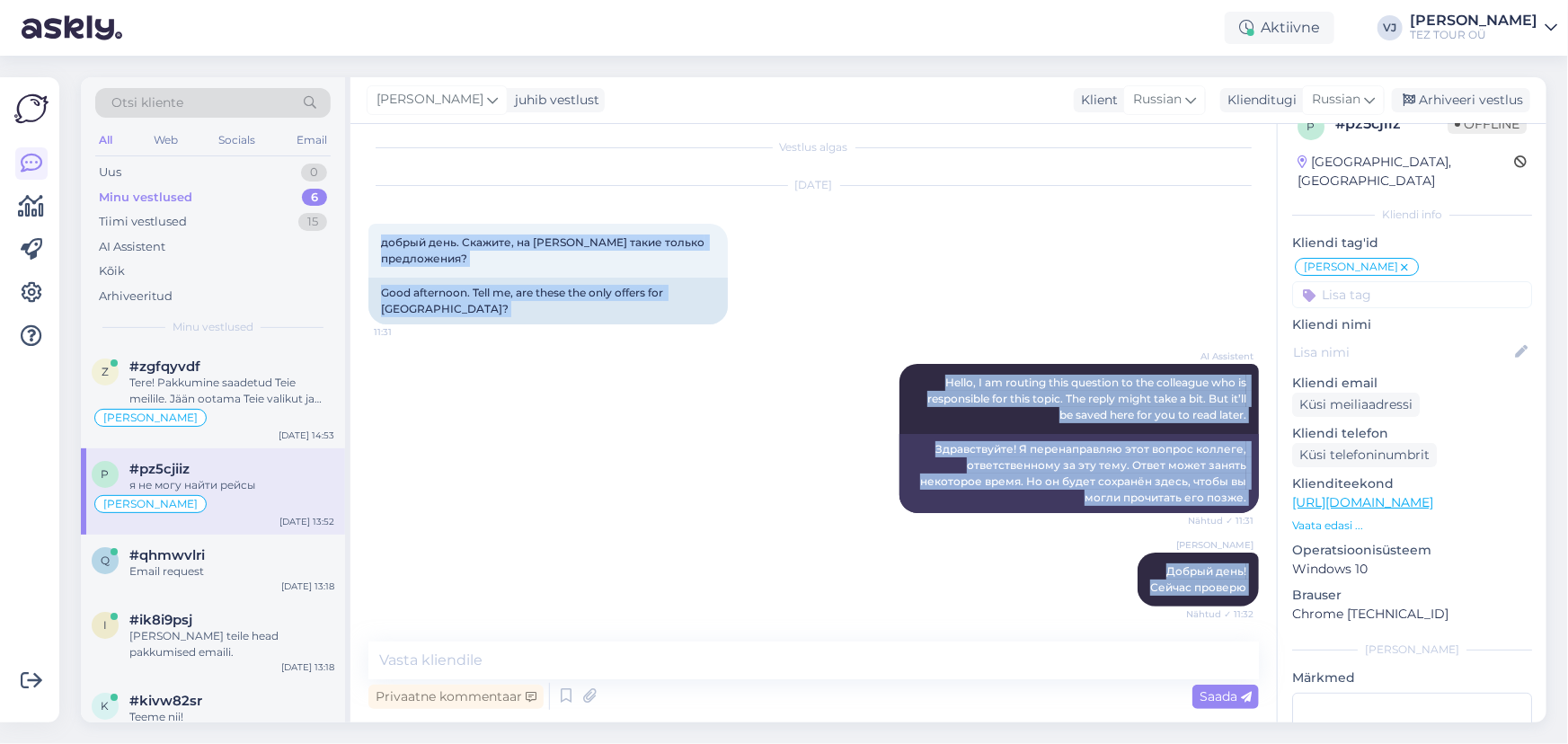
scroll to position [0, 0]
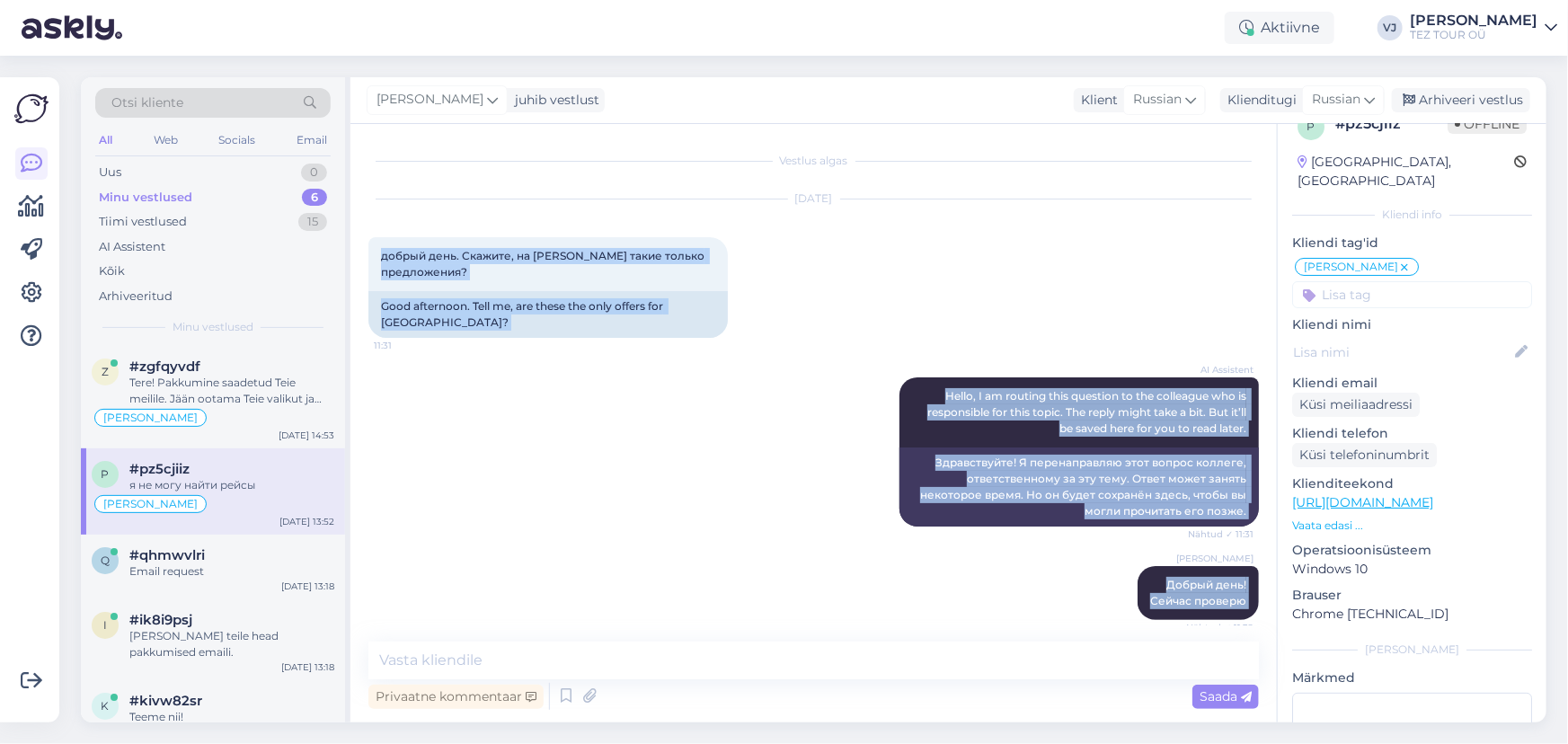
drag, startPoint x: 513, startPoint y: 602, endPoint x: 371, endPoint y: 207, distance: 419.7
click at [371, 207] on div "Vestlus algas Sep 25 2025 добрый день. Скажите, на Кипр такие только предложени…" at bounding box center [822, 383] width 907 height 483
copy div "добрый день. Скажите, на Кипр такие только предложения? 11:31 Good afternoon. T…"
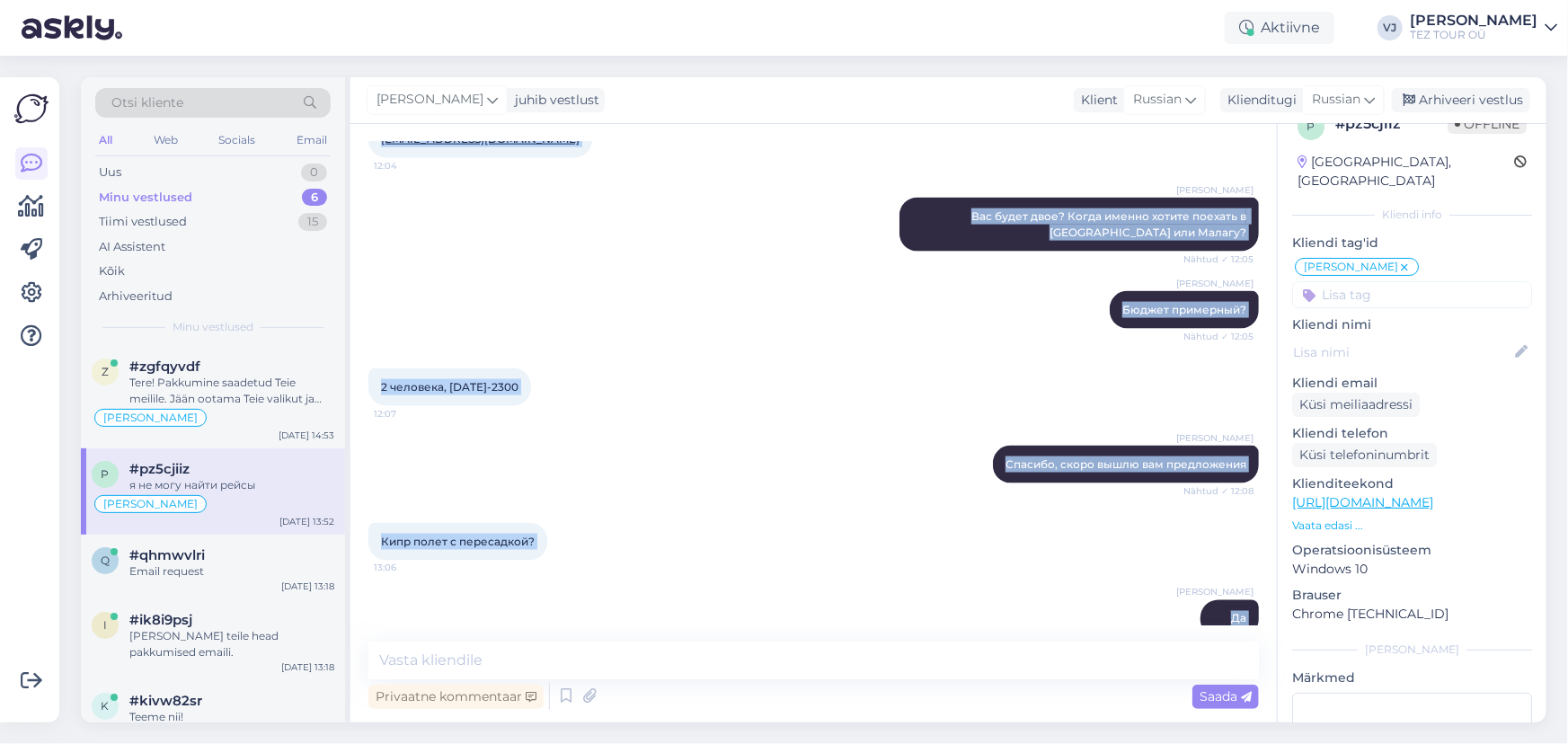
scroll to position [1365, 0]
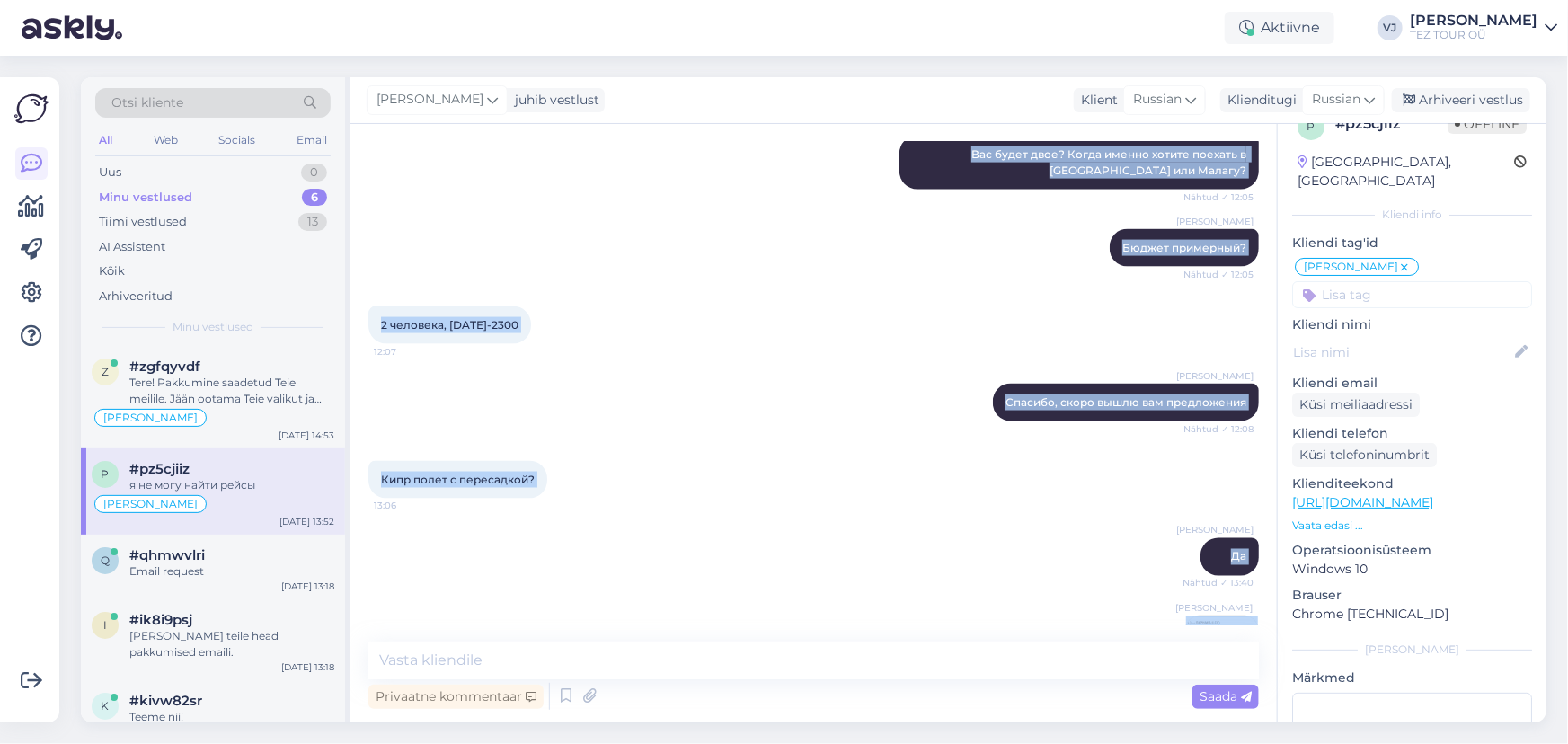
click at [620, 224] on div "Vladimir Jutt Бюджет примерный? Nähtud ✓ 12:05" at bounding box center [813, 248] width 891 height 77
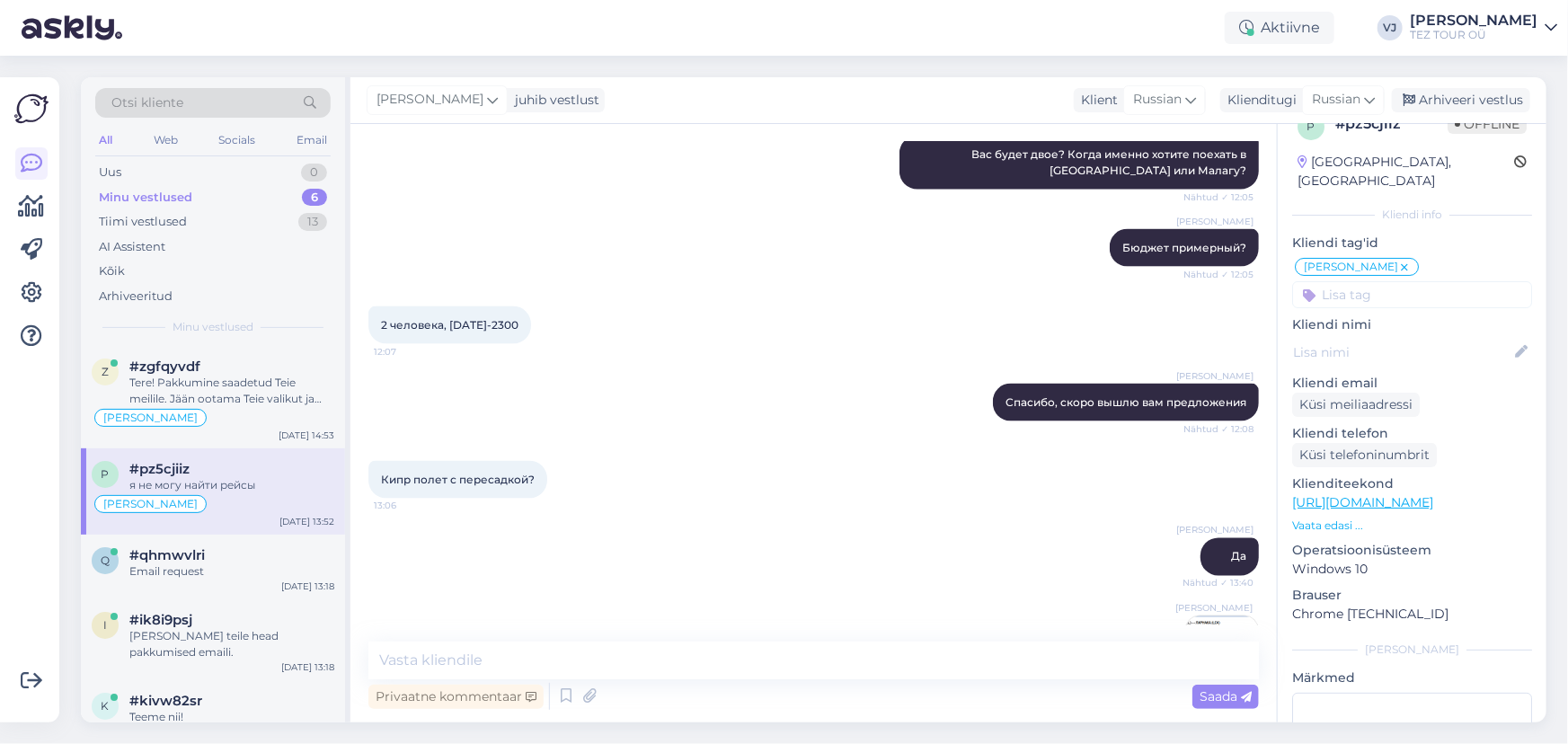
click at [618, 287] on div "2 человека, 2000-2300 12:07" at bounding box center [813, 325] width 891 height 77
